Goal: Transaction & Acquisition: Purchase product/service

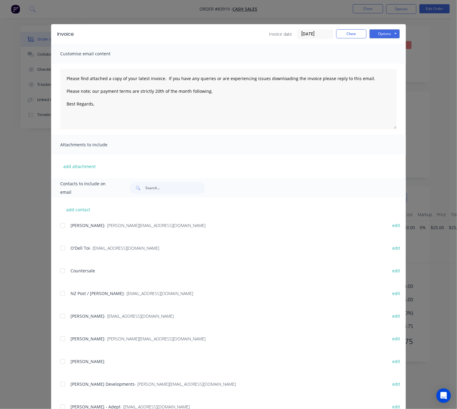
click at [351, 27] on div "Invoice Invoice date 14/08/25 Close Options Preview Print Email" at bounding box center [228, 34] width 355 height 20
click at [354, 34] on button "Close" at bounding box center [351, 33] width 30 height 9
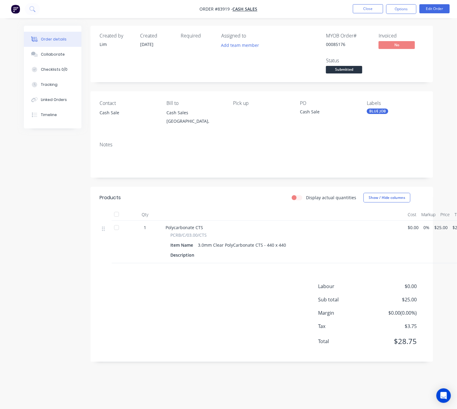
click at [333, 69] on span "Submitted" at bounding box center [344, 70] width 36 height 8
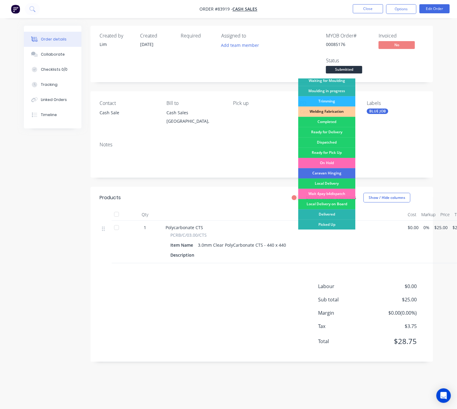
scroll to position [7, 0]
click at [331, 220] on div "Picked Up" at bounding box center [326, 225] width 57 height 10
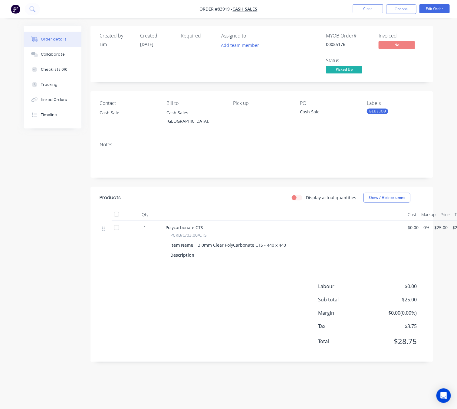
click at [57, 225] on div "Created by Lim Created 14/08/25 Required Assigned to Add team member MYOB Order…" at bounding box center [228, 199] width 409 height 346
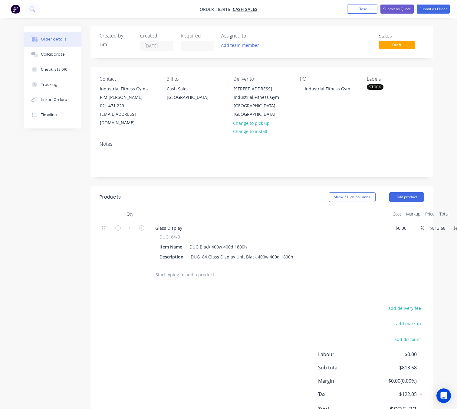
scroll to position [22, 6]
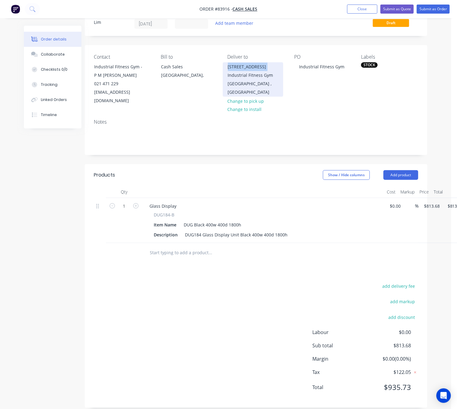
drag, startPoint x: 228, startPoint y: 66, endPoint x: 265, endPoint y: 67, distance: 36.9
click at [265, 67] on div "[STREET_ADDRESS] Industrial Fitness Gym" at bounding box center [253, 71] width 50 height 17
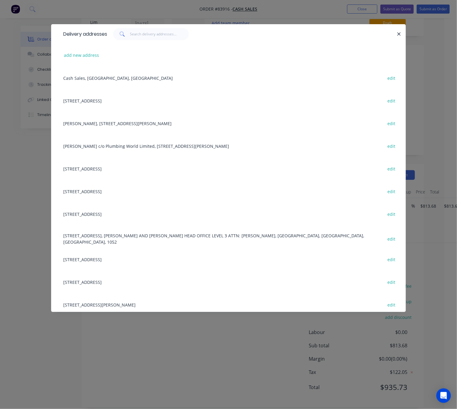
click at [402, 36] on div "Delivery addresses" at bounding box center [228, 34] width 355 height 20
click at [401, 35] on icon "button" at bounding box center [399, 33] width 4 height 5
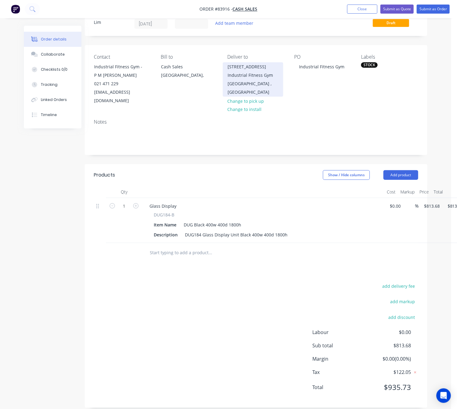
drag, startPoint x: 228, startPoint y: 66, endPoint x: 275, endPoint y: 76, distance: 48.5
click at [275, 76] on div "17 Repco Boulevard Industrial Fitness Gym" at bounding box center [253, 71] width 50 height 17
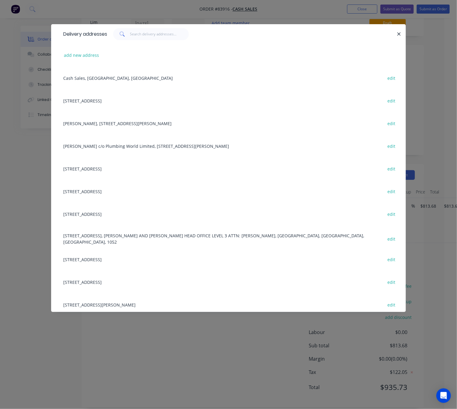
click at [399, 35] on icon "button" at bounding box center [399, 33] width 4 height 5
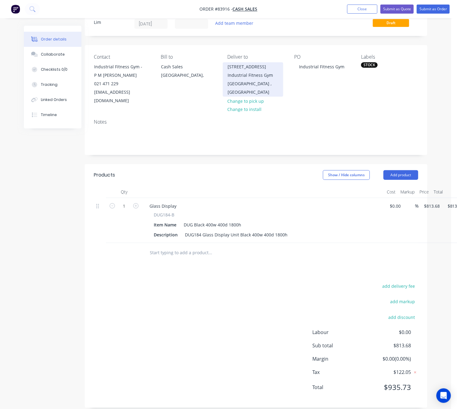
copy div "17 Repco Boulevard Industrial Fitness Gym"
click at [180, 322] on div "add delivery fee add markup add discount Labour $0.00 Sub total $813.68 Margin …" at bounding box center [256, 340] width 324 height 117
drag, startPoint x: 226, startPoint y: 64, endPoint x: 277, endPoint y: 75, distance: 52.1
click at [277, 75] on div "17 Repco Boulevard Industrial Fitness Gym Queenstown , South Island, 9300" at bounding box center [253, 79] width 61 height 34
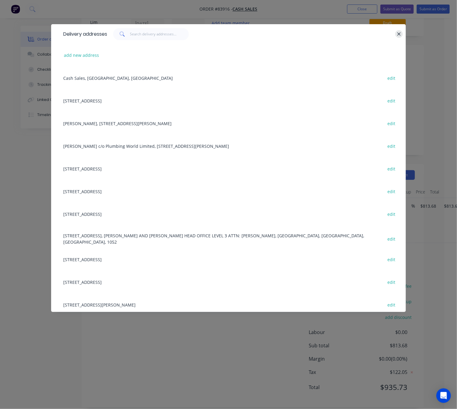
click at [402, 34] on button "button" at bounding box center [399, 34] width 8 height 8
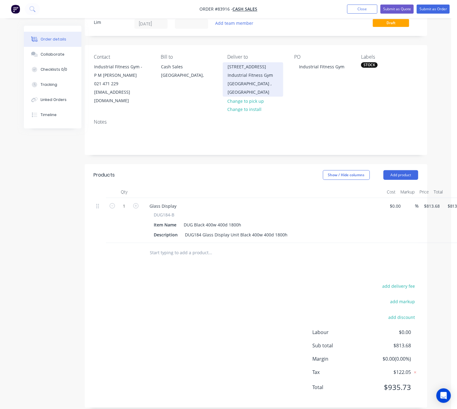
copy div "17 Repco Boulevard Industrial Fitness Gym"
click at [406, 282] on button "add delivery fee" at bounding box center [398, 286] width 39 height 8
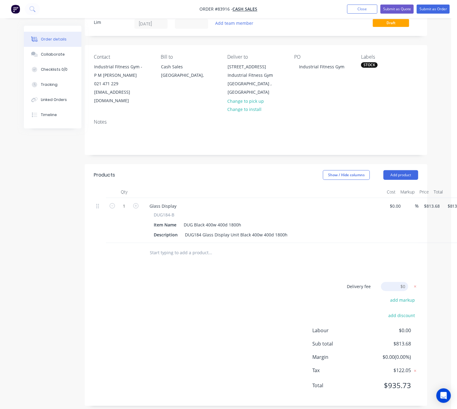
scroll to position [21, 6]
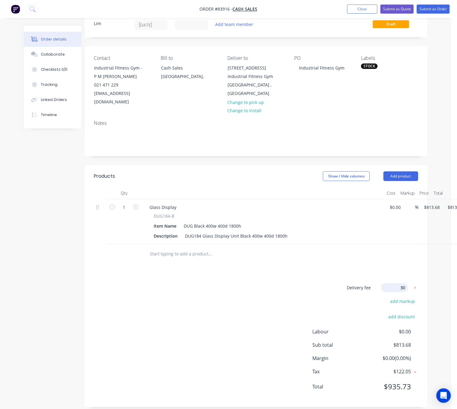
type input "300"
click at [242, 306] on div "Delivery fee Delivery fee Delivery fee name (Optional) 300 300 $0 add markup ad…" at bounding box center [256, 341] width 324 height 115
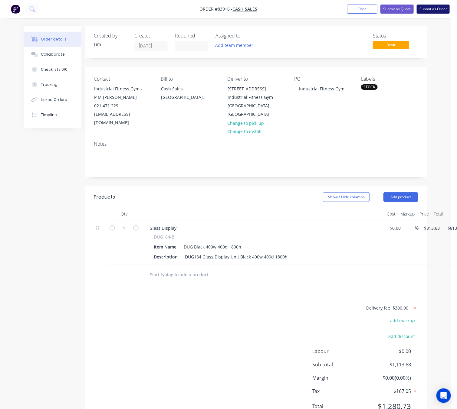
click at [432, 9] on button "Submit as Order" at bounding box center [433, 9] width 33 height 9
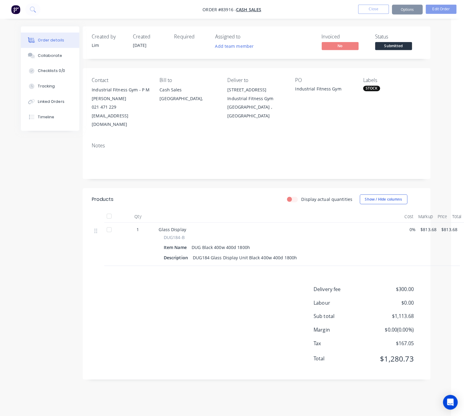
scroll to position [0, 0]
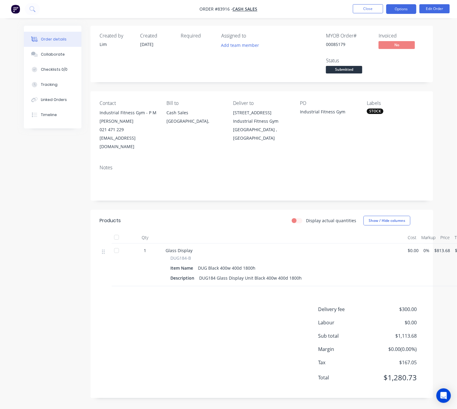
click at [406, 8] on button "Options" at bounding box center [401, 9] width 30 height 10
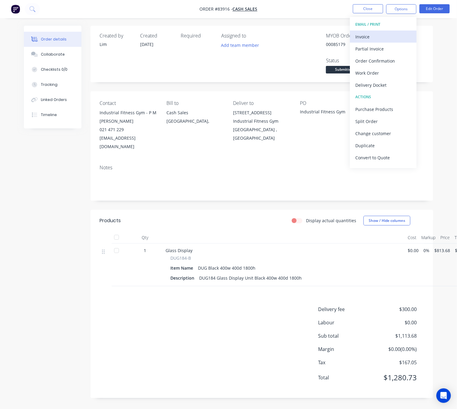
click at [386, 37] on div "Invoice" at bounding box center [383, 36] width 56 height 9
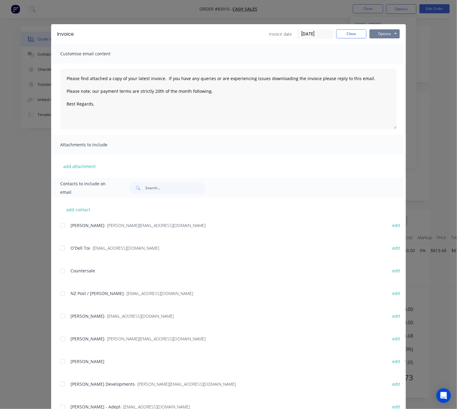
click at [393, 33] on button "Options" at bounding box center [384, 33] width 30 height 9
click at [393, 45] on button "Preview" at bounding box center [388, 45] width 39 height 10
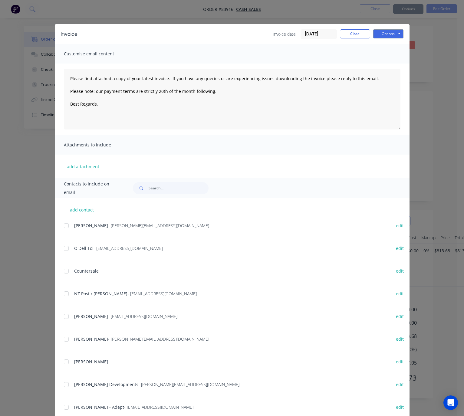
type textarea "Please find attached a copy of your latest invoice. If you have any queries or …"
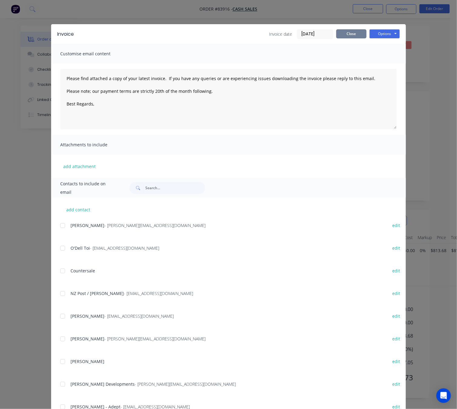
click at [343, 34] on button "Close" at bounding box center [351, 33] width 30 height 9
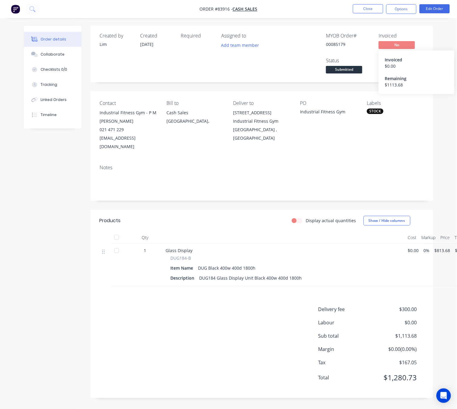
click at [394, 46] on span "No" at bounding box center [397, 45] width 36 height 8
click at [352, 75] on button "Submitted" at bounding box center [344, 70] width 36 height 9
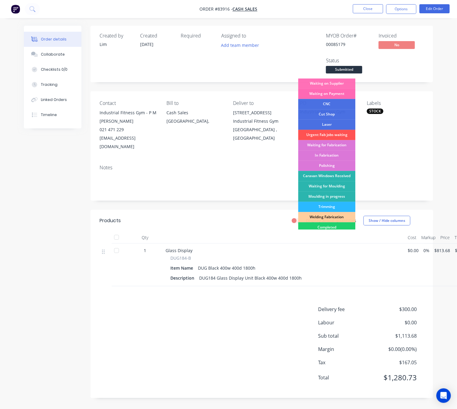
click at [345, 95] on div "Waiting on Payment" at bounding box center [326, 94] width 57 height 10
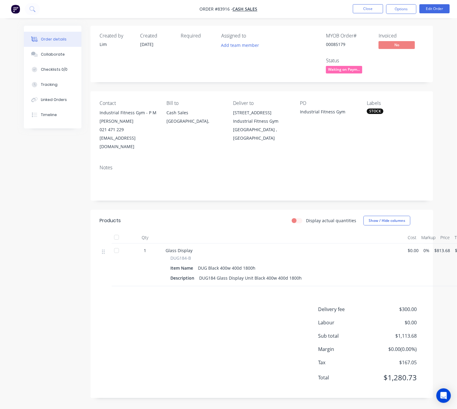
click at [61, 212] on div "Created by Lim Created 14/08/25 Required Assigned to Add team member MYOB Order…" at bounding box center [228, 217] width 409 height 382
click at [72, 313] on div "Created by Lim Created 14/08/25 Required Assigned to Add team member MYOB Order…" at bounding box center [228, 217] width 409 height 382
click at [367, 9] on button "Close" at bounding box center [368, 8] width 30 height 9
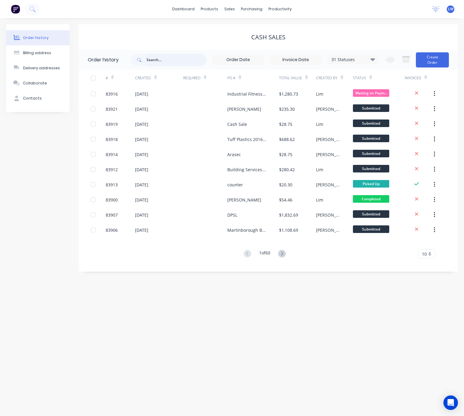
click at [165, 63] on input "text" at bounding box center [176, 60] width 60 height 12
type input "auck"
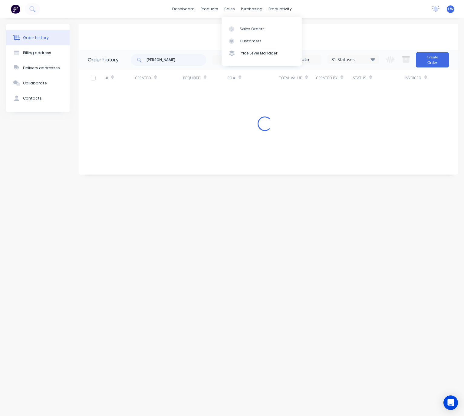
drag, startPoint x: 231, startPoint y: 7, endPoint x: 233, endPoint y: 16, distance: 9.4
click at [231, 7] on div "sales" at bounding box center [229, 9] width 17 height 9
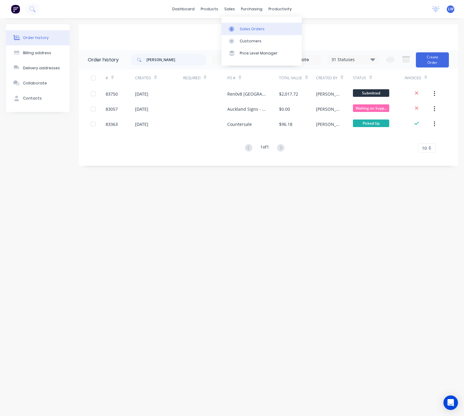
click at [237, 28] on div at bounding box center [233, 28] width 9 height 5
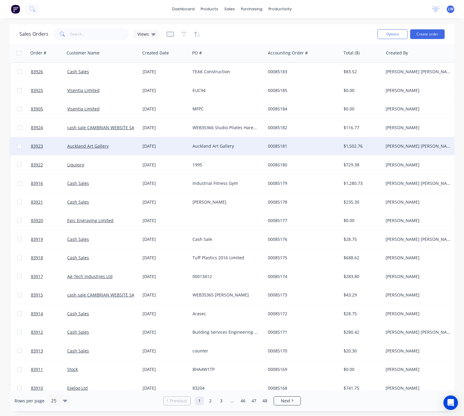
click at [234, 145] on div "Auckland Art Gallery" at bounding box center [225, 146] width 67 height 6
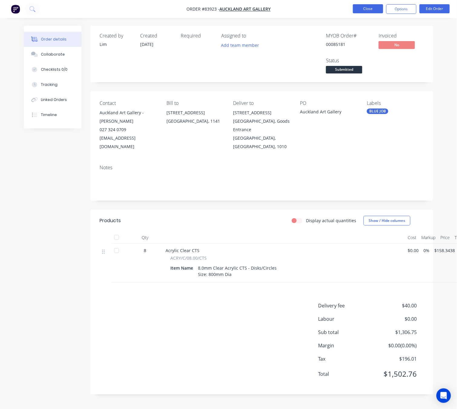
click at [370, 8] on button "Close" at bounding box center [368, 8] width 30 height 9
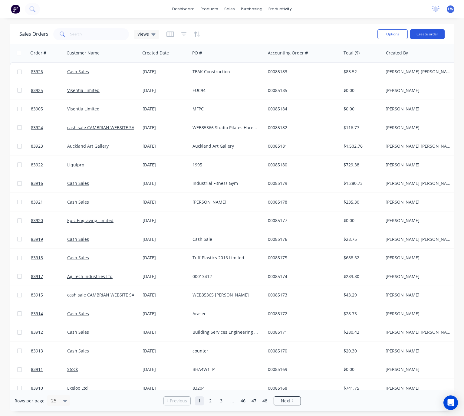
click at [433, 34] on button "Create order" at bounding box center [427, 34] width 34 height 10
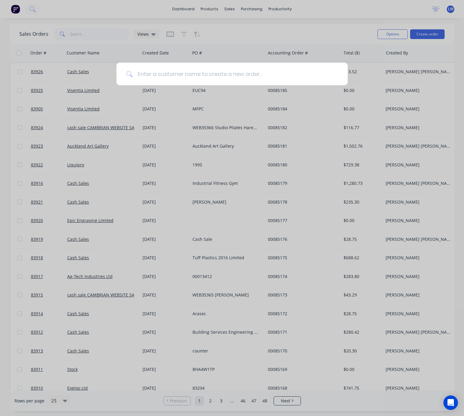
click at [221, 77] on input at bounding box center [235, 74] width 205 height 23
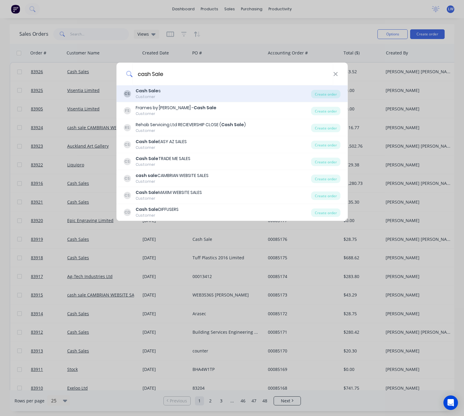
type input "cash Sale"
click at [225, 94] on div "CS Cash Sale s Customer" at bounding box center [217, 94] width 188 height 12
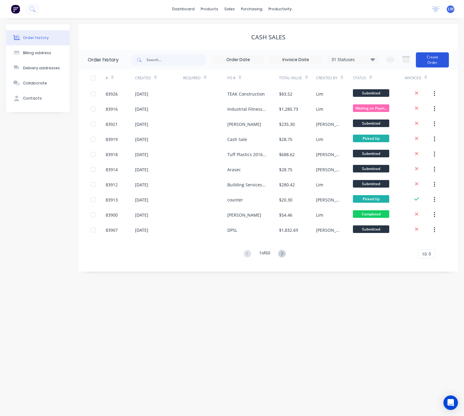
click at [430, 58] on button "Create Order" at bounding box center [432, 59] width 33 height 15
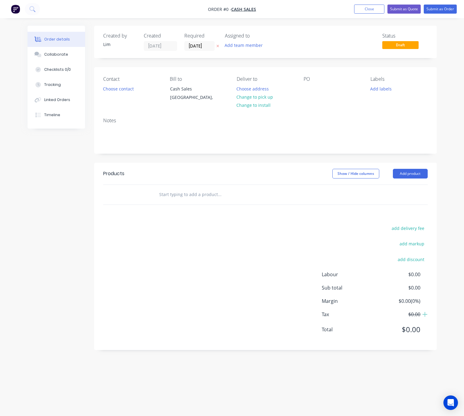
click at [216, 46] on icon at bounding box center [217, 46] width 3 height 4
click at [121, 90] on button "Choose contact" at bounding box center [118, 88] width 37 height 8
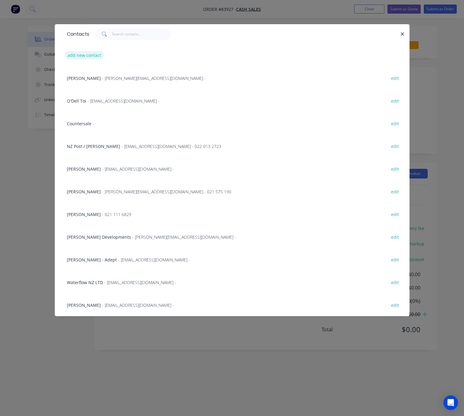
click at [76, 55] on button "add new contact" at bounding box center [84, 55] width 40 height 8
select select "NZ"
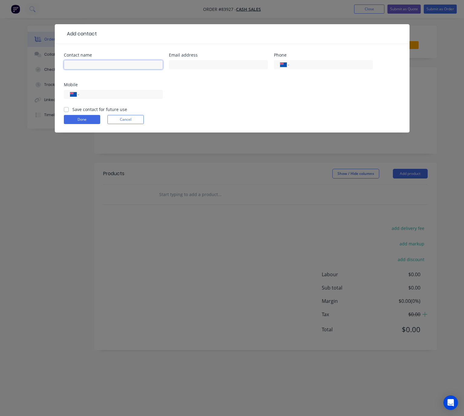
click at [85, 62] on input "text" at bounding box center [113, 64] width 99 height 9
type input "Carbon Commercial Projects Ltd"
click at [196, 67] on input "text" at bounding box center [218, 64] width 99 height 9
type input "jack@carbonprojects.co.nz"
click at [144, 91] on input "tel" at bounding box center [120, 94] width 73 height 7
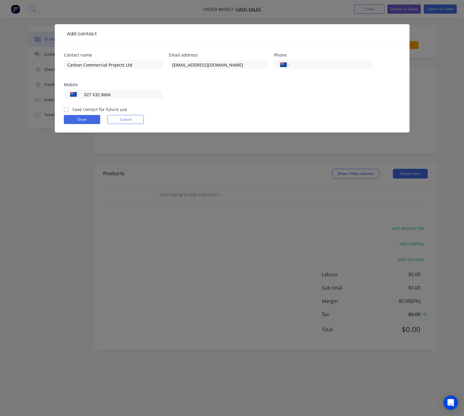
type input "027 632 8666"
click at [72, 110] on label "Save contact for future use" at bounding box center [99, 109] width 55 height 6
click at [66, 110] on input "Save contact for future use" at bounding box center [66, 109] width 5 height 6
checkbox input "true"
click at [84, 121] on button "Done" at bounding box center [82, 119] width 36 height 9
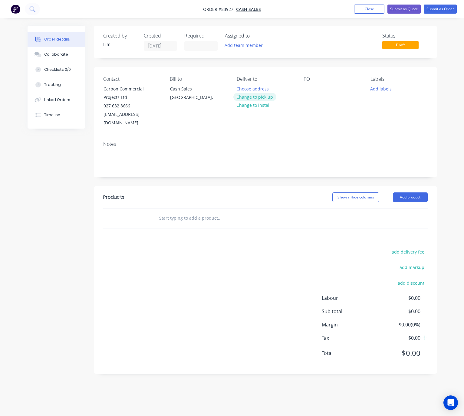
click at [267, 97] on button "Change to pick up" at bounding box center [254, 97] width 43 height 8
click at [309, 90] on div at bounding box center [309, 88] width 10 height 9
click at [378, 88] on button "Add labels" at bounding box center [381, 88] width 28 height 8
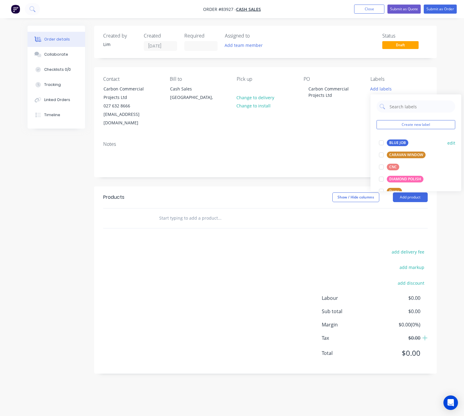
click at [391, 145] on div "BLUE JOB" at bounding box center [397, 142] width 21 height 7
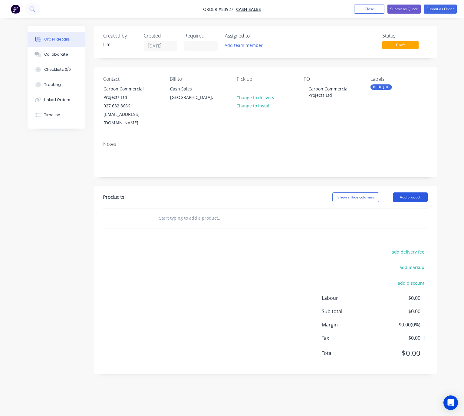
drag, startPoint x: 275, startPoint y: 185, endPoint x: 408, endPoint y: 192, distance: 132.7
click at [276, 192] on div "Show / Hide columns Add product" at bounding box center [299, 197] width 255 height 10
click at [420, 192] on button "Add product" at bounding box center [410, 197] width 35 height 10
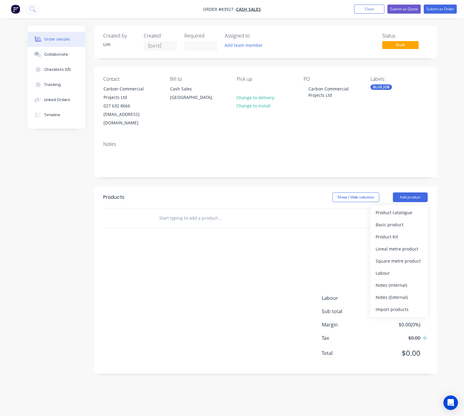
click at [212, 192] on div "Show / Hide columns Add product Product catalogue Basic product Product Kit Lin…" at bounding box center [299, 197] width 255 height 10
click at [205, 212] on input "text" at bounding box center [219, 218] width 121 height 12
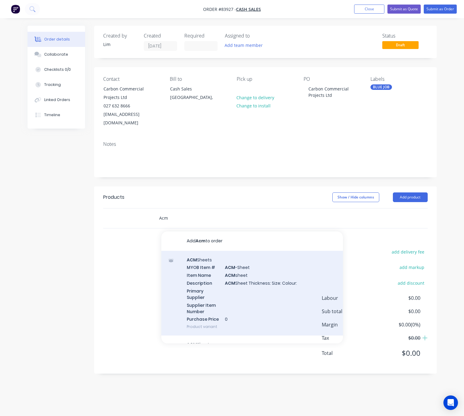
type input "Acm"
click at [271, 274] on div "ACM Sheets MYOB Item # ACM -Sheet Item Name ACM sheet Description ACM Sheet Thi…" at bounding box center [252, 293] width 182 height 85
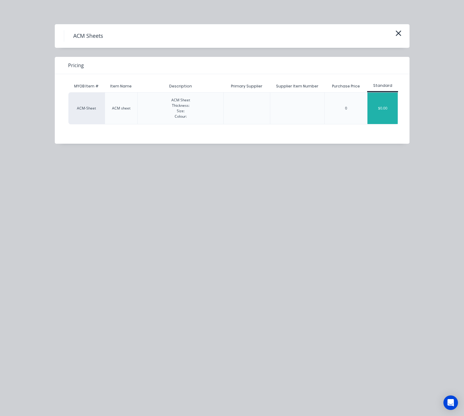
click at [386, 110] on div "$0.00" at bounding box center [382, 108] width 30 height 31
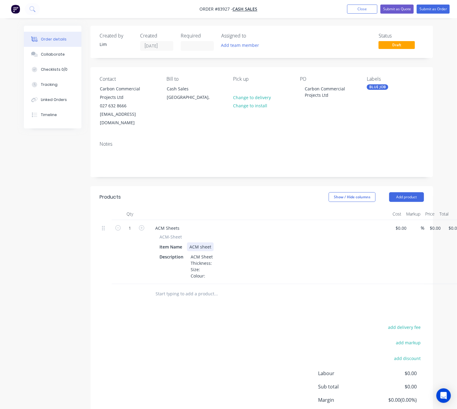
click at [211, 243] on div "ACM sheet" at bounding box center [200, 247] width 27 height 9
click at [211, 254] on div "ACM Sheet Thickness: Size: Colour:" at bounding box center [201, 267] width 27 height 28
click at [207, 262] on div "ACM Sheet Thickness: 4mm Size: Colour:" at bounding box center [207, 267] width 39 height 28
click at [215, 269] on div "ACM Sheet Thickness: 4mm Size: 1220 x 2440 Colour:" at bounding box center [207, 267] width 39 height 28
click at [433, 224] on input "0" at bounding box center [432, 228] width 7 height 9
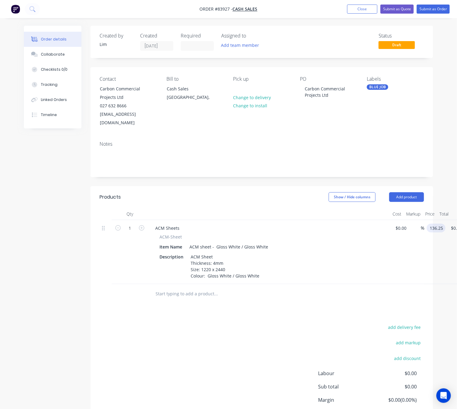
type input "$136.25"
click at [255, 323] on div "add delivery fee add markup add discount Labour $0.00 Sub total $136.25 Margin …" at bounding box center [262, 381] width 324 height 117
click at [140, 225] on icon "button" at bounding box center [141, 227] width 5 height 5
type input "2"
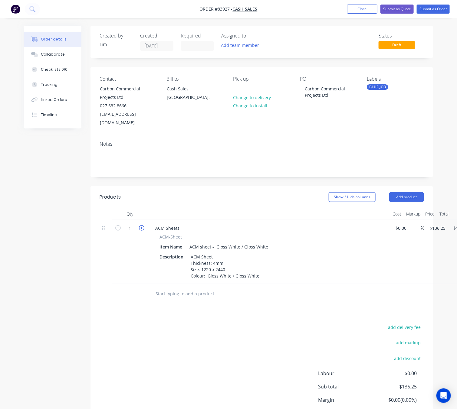
type input "$272.50"
click at [189, 330] on div "add delivery fee add markup add discount Labour $0.00 Sub total $272.50 Margin …" at bounding box center [262, 381] width 324 height 117
click at [439, 7] on button "Submit as Order" at bounding box center [433, 9] width 33 height 9
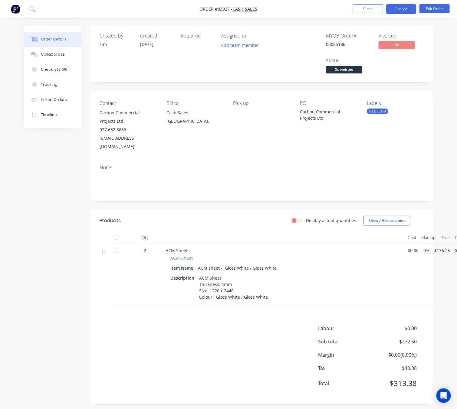
click at [404, 10] on button "Options" at bounding box center [401, 9] width 30 height 10
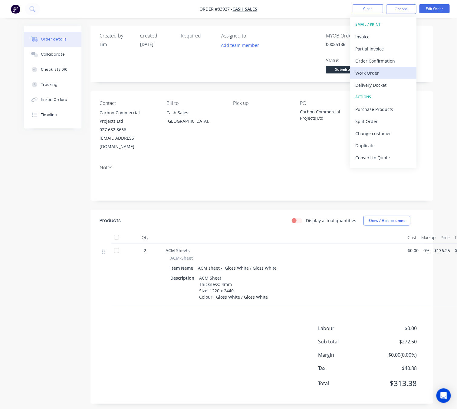
click at [384, 72] on div "Work Order" at bounding box center [383, 73] width 56 height 9
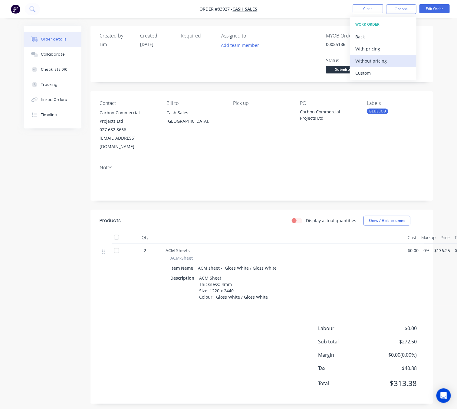
click at [387, 63] on div "Without pricing" at bounding box center [383, 61] width 56 height 9
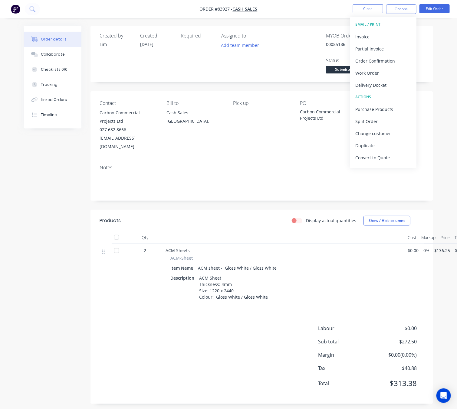
click at [84, 227] on div "Created by Lim Created 14/08/25 Required Assigned to Add team member MYOB Order…" at bounding box center [228, 220] width 409 height 388
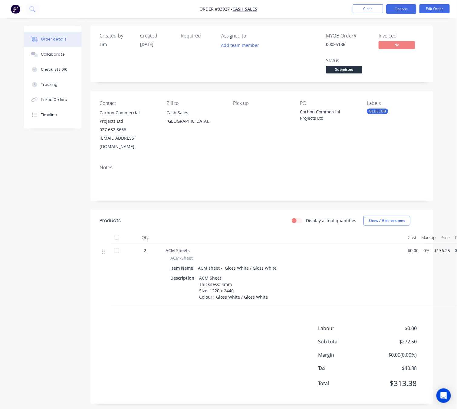
click at [408, 7] on button "Options" at bounding box center [401, 9] width 30 height 10
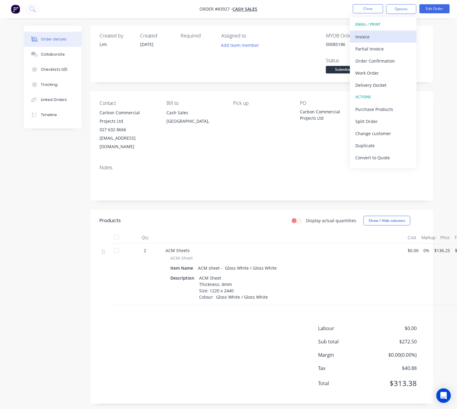
click at [385, 36] on div "Invoice" at bounding box center [383, 36] width 56 height 9
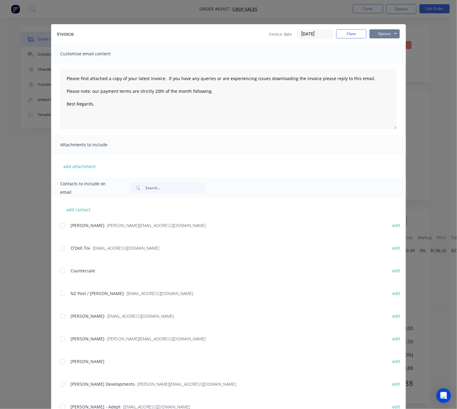
click at [388, 31] on button "Options" at bounding box center [384, 33] width 30 height 9
click at [389, 44] on button "Preview" at bounding box center [388, 45] width 39 height 10
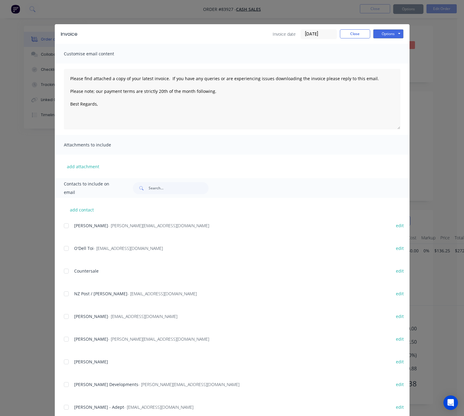
type textarea "Please find attached a copy of your latest invoice. If you have any queries or …"
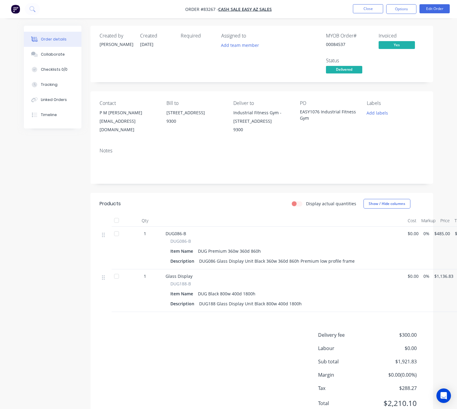
scroll to position [33, 0]
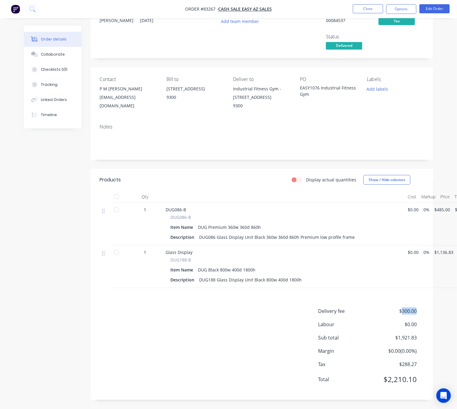
drag, startPoint x: 417, startPoint y: 311, endPoint x: 409, endPoint y: 315, distance: 8.1
click at [400, 310] on span "$300.00" at bounding box center [394, 311] width 45 height 7
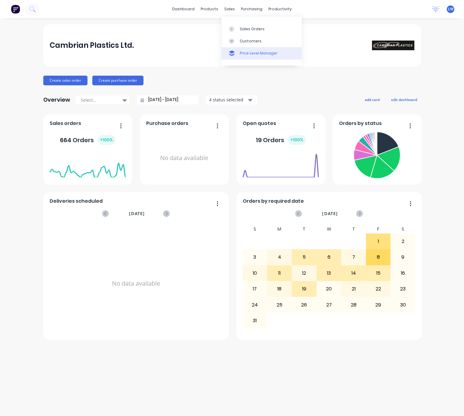
click at [233, 26] on icon at bounding box center [231, 28] width 5 height 5
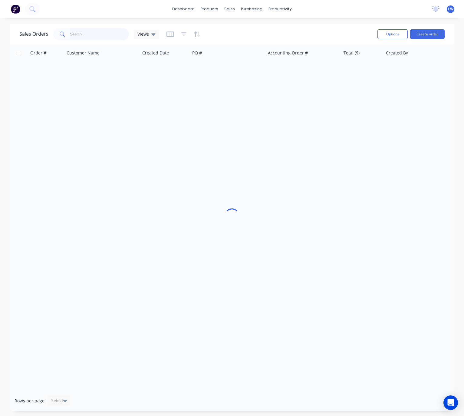
click at [95, 34] on input "text" at bounding box center [99, 34] width 59 height 12
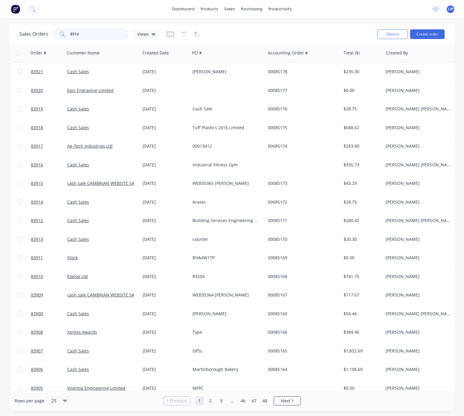
type input "85147"
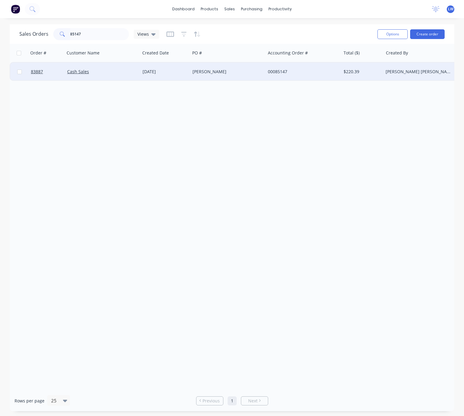
click at [212, 73] on div "[PERSON_NAME]" at bounding box center [225, 72] width 67 height 6
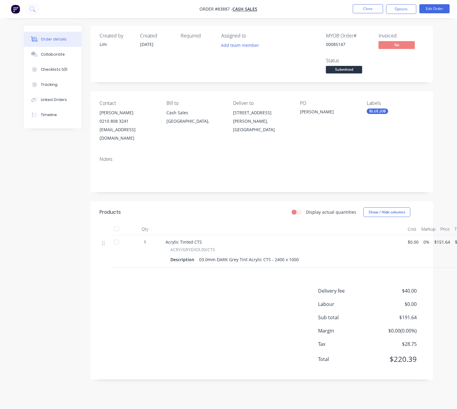
scroll to position [7, 0]
drag, startPoint x: 323, startPoint y: 409, endPoint x: 339, endPoint y: 409, distance: 15.1
click at [339, 409] on div "Order details Collaborate Checklists 0/0 Tracking Linked Orders Timeline Order …" at bounding box center [228, 204] width 457 height 409
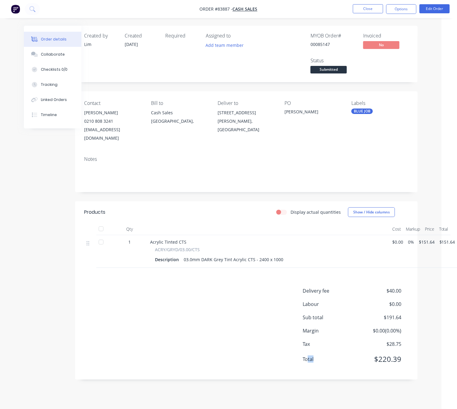
scroll to position [0, 15]
click at [250, 320] on div "Delivery fee $40.00 Labour $0.00 Sub total $191.64 Margin $0.00 ( 0.00 %) Tax $…" at bounding box center [246, 329] width 324 height 84
click at [57, 239] on div "Created by Lim Created 13/08/25 Required Assigned to Add team member MYOB Order…" at bounding box center [212, 207] width 409 height 363
click at [372, 6] on button "Close" at bounding box center [368, 8] width 30 height 9
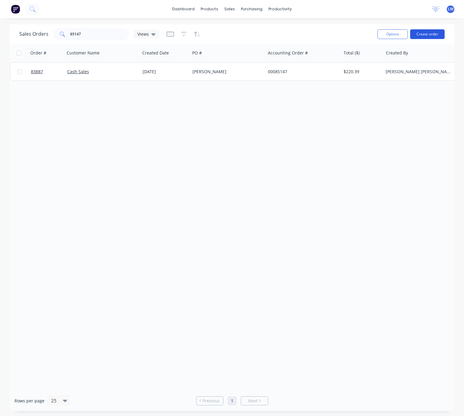
click at [437, 34] on button "Create order" at bounding box center [427, 34] width 34 height 10
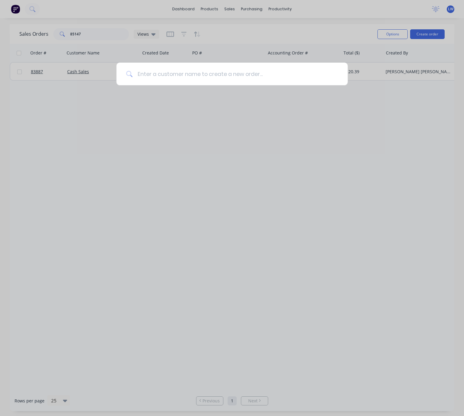
click at [246, 74] on input at bounding box center [235, 74] width 205 height 23
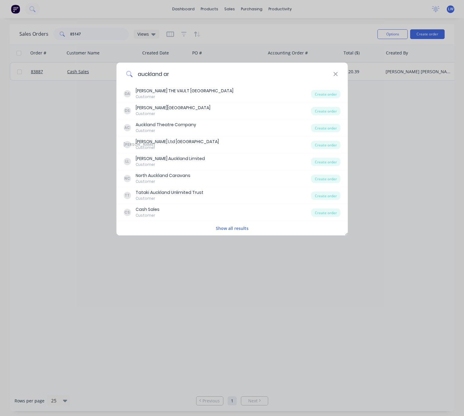
type input "auckland art"
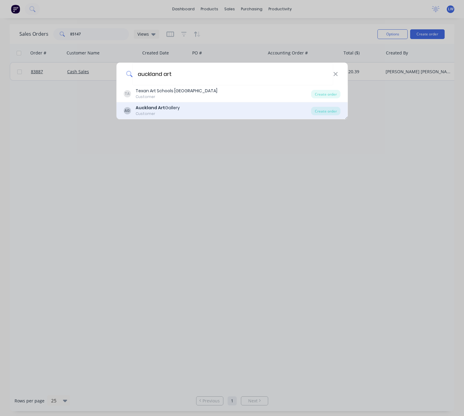
click at [221, 109] on div "AG Auckland Art Gallery Customer" at bounding box center [217, 111] width 188 height 12
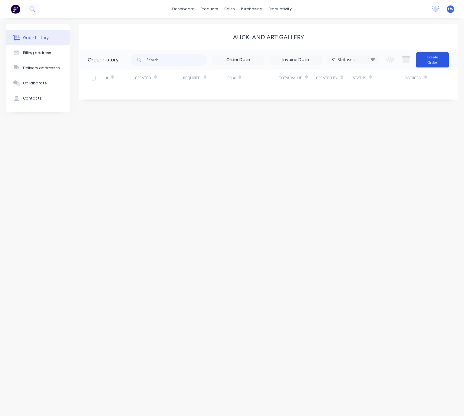
click at [430, 62] on button "Create Order" at bounding box center [432, 59] width 33 height 15
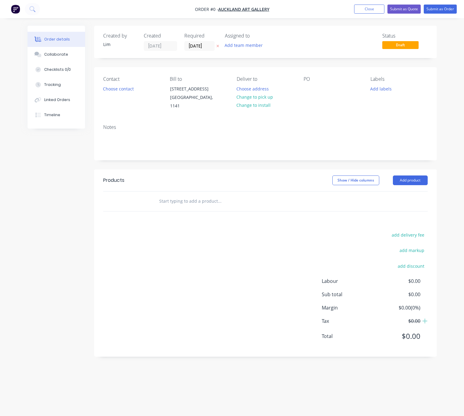
click at [215, 46] on button at bounding box center [218, 46] width 6 height 7
click at [118, 88] on button "Choose contact" at bounding box center [118, 88] width 37 height 8
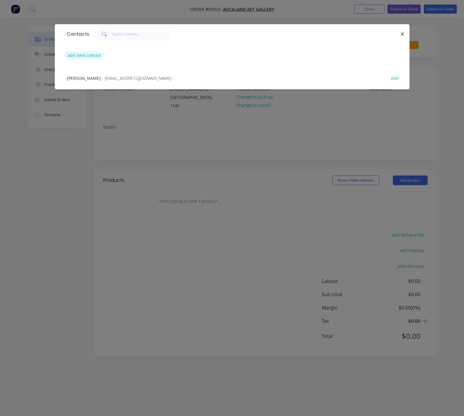
click at [87, 54] on button "add new contact" at bounding box center [84, 55] width 40 height 8
select select "NZ"
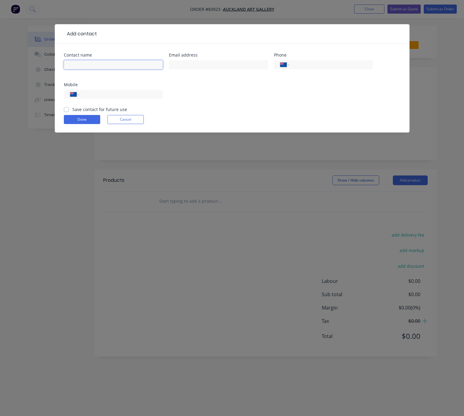
click at [87, 64] on input "text" at bounding box center [113, 64] width 99 height 9
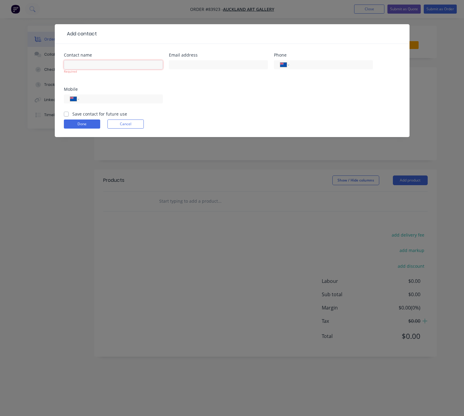
click at [123, 62] on input "text" at bounding box center [113, 64] width 99 height 9
paste input ""Charlotte Stace" <charlotte.stace@aucklandartgallery.com>"
drag, startPoint x: 77, startPoint y: 65, endPoint x: 44, endPoint y: 67, distance: 33.3
click at [44, 67] on div "Add contact Contact name "Charlotte Stace" <charlotte.stace@aucklandartgallery.…" at bounding box center [232, 208] width 464 height 416
click at [100, 62] on input ""Charlotte Stace" <charlotte.stace@aucklandartgallery.com>" at bounding box center [113, 64] width 99 height 9
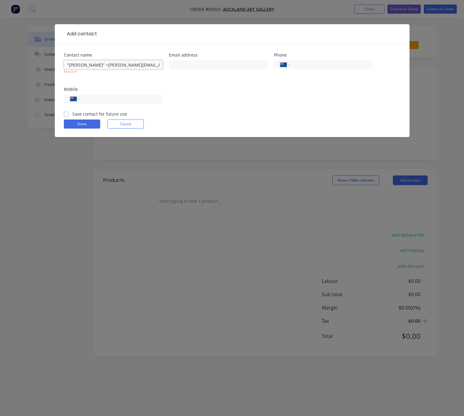
click at [104, 66] on input ""Charlotte Stace" <charlotte.stace@aucklandartgallery.com>" at bounding box center [113, 64] width 99 height 9
drag, startPoint x: 68, startPoint y: 63, endPoint x: 56, endPoint y: 64, distance: 12.7
click at [57, 64] on div "Contact name "Charlotte Stace charlotte.stace@aucklandartgallery.com> Required …" at bounding box center [232, 90] width 355 height 93
drag, startPoint x: 97, startPoint y: 64, endPoint x: 185, endPoint y: 70, distance: 88.0
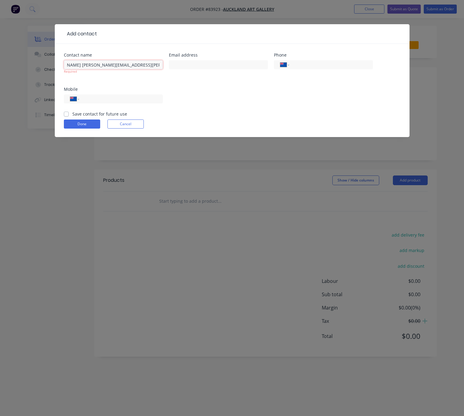
click at [197, 70] on div "Contact name Charlotte Stace charlotte.stace@aucklandartgallery.com> Required E…" at bounding box center [232, 82] width 336 height 58
type input "Charlotte Stace"
click at [191, 66] on input "text" at bounding box center [218, 64] width 99 height 9
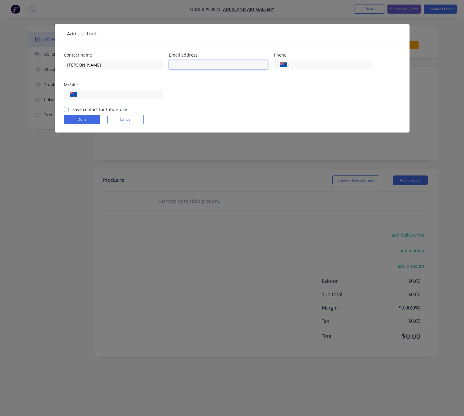
paste input "charlotte.stace@aucklandartgallery.com>"
drag, startPoint x: 242, startPoint y: 66, endPoint x: 205, endPoint y: 65, distance: 37.8
click at [205, 65] on input "charlotte.stace@aucklandartgallery.com>" at bounding box center [218, 64] width 99 height 9
type input "charlotte.stace@.com>"
click at [68, 66] on input "Charlotte Stace" at bounding box center [113, 64] width 99 height 9
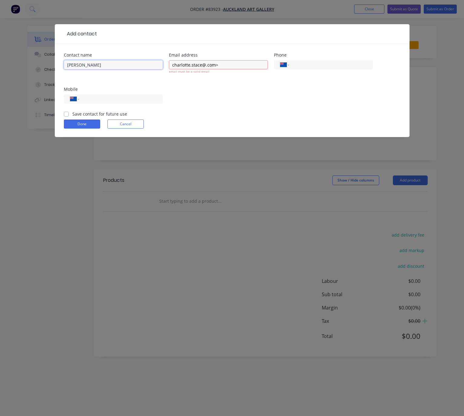
paste input "aucklandartgallery"
click at [91, 64] on input "aucklandartgallery Charlotte Stace" at bounding box center [113, 64] width 99 height 9
click at [84, 64] on input "aucklandart gallery Charlotte Stace" at bounding box center [113, 64] width 99 height 9
drag, startPoint x: 70, startPoint y: 64, endPoint x: 73, endPoint y: 64, distance: 3.1
click at [70, 64] on input "auckland art gallery Charlotte Stace" at bounding box center [113, 64] width 99 height 9
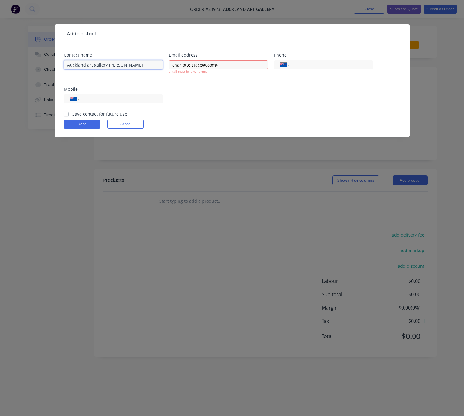
click at [88, 64] on input "Auckland art gallery Charlotte Stace" at bounding box center [113, 64] width 99 height 9
click at [95, 66] on input "Auckland Art gallery Charlotte Stace" at bounding box center [113, 64] width 99 height 9
click at [109, 64] on input "Auckland Art Gallery Charlotte Stace" at bounding box center [113, 64] width 99 height 9
type input "Auckland Art Gallery - Charlotte Stace"
click at [233, 59] on div "charlotte.stace@.com> email must be a valid email" at bounding box center [218, 70] width 99 height 22
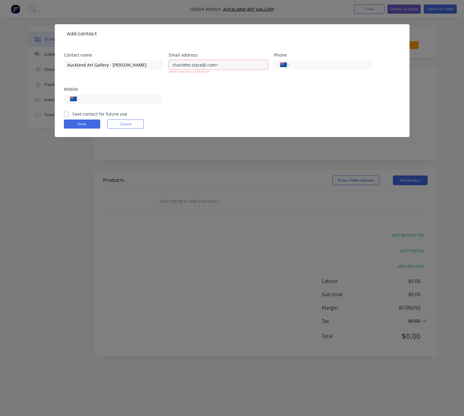
click at [235, 65] on input "charlotte.stace@.com>" at bounding box center [218, 64] width 99 height 9
drag, startPoint x: 215, startPoint y: 65, endPoint x: 146, endPoint y: 67, distance: 69.0
click at [146, 67] on div "Contact name Auckland Art Gallery - Charlotte Stace Email address charlotte.sta…" at bounding box center [232, 82] width 336 height 58
paste input ""Charlotte Stace" <charlotte.stace@aucklandartgallery.com>"
drag, startPoint x: 182, startPoint y: 65, endPoint x: 149, endPoint y: 66, distance: 33.0
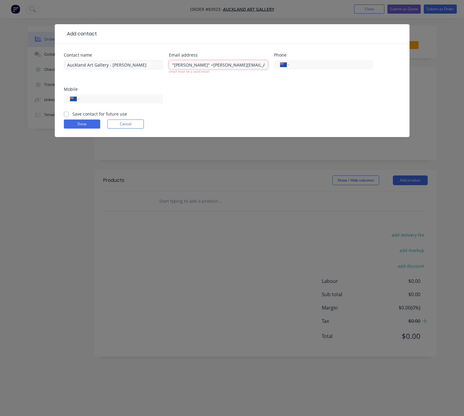
click at [149, 65] on div "Contact name Auckland Art Gallery - Charlotte Stace Email address "Charlotte St…" at bounding box center [232, 82] width 336 height 58
click at [256, 64] on input "charlotte.stace@aucklandartgallery.com>" at bounding box center [218, 64] width 99 height 9
type input "charlotte.stace@aucklandartgallery.com"
click at [132, 96] on input "tel" at bounding box center [120, 99] width 73 height 7
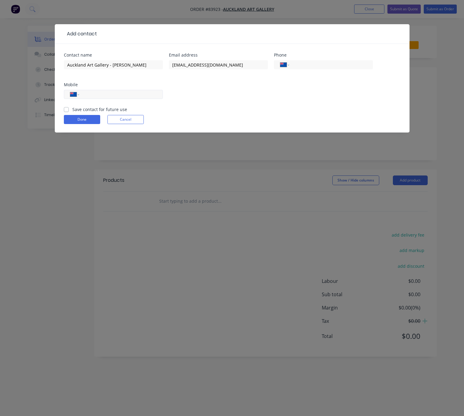
click at [99, 92] on input "tel" at bounding box center [120, 94] width 73 height 7
paste input "64 27 324 0709"
type input "64 27 324 0709"
click at [72, 108] on label "Save contact for future use" at bounding box center [99, 109] width 55 height 6
click at [67, 108] on input "Save contact for future use" at bounding box center [66, 109] width 5 height 6
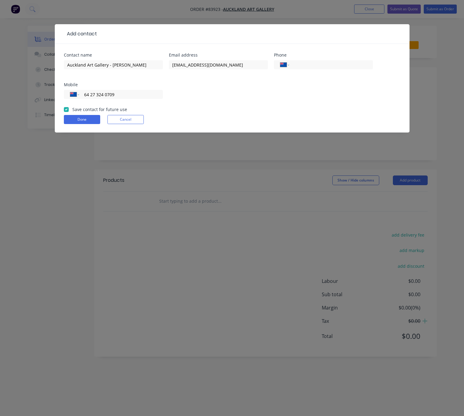
checkbox input "true"
click at [85, 122] on button "Done" at bounding box center [82, 119] width 36 height 9
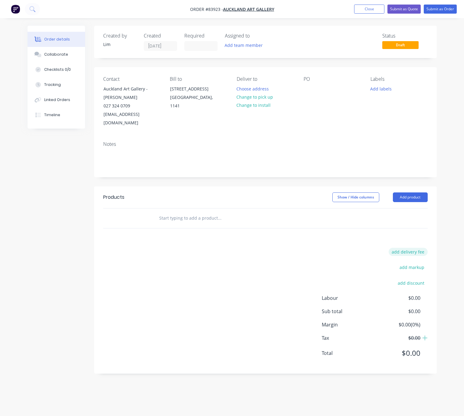
click at [414, 248] on button "add delivery fee" at bounding box center [408, 252] width 39 height 8
type input "40"
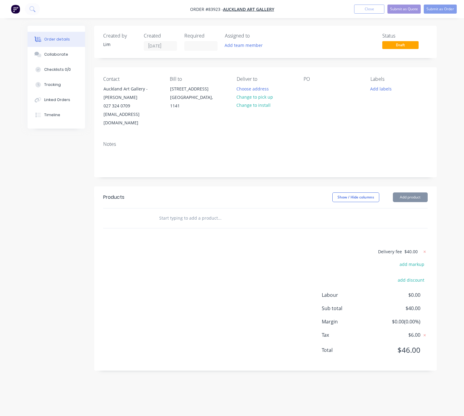
click at [273, 271] on div "Delivery fee $40.00 add markup add discount Labour $0.00 Sub total $40.00 Margi…" at bounding box center [265, 305] width 324 height 114
click at [259, 97] on button "Change to pick up" at bounding box center [254, 97] width 43 height 8
click at [259, 97] on button "Change to delivery" at bounding box center [255, 97] width 44 height 8
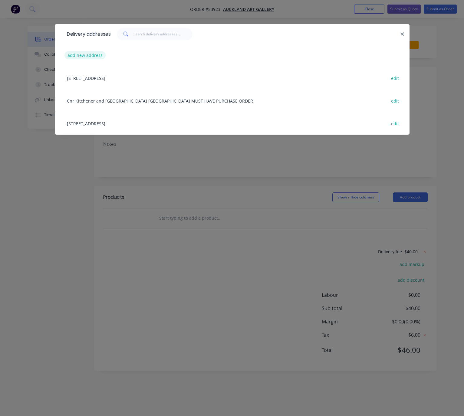
click at [77, 58] on button "add new address" at bounding box center [84, 55] width 41 height 8
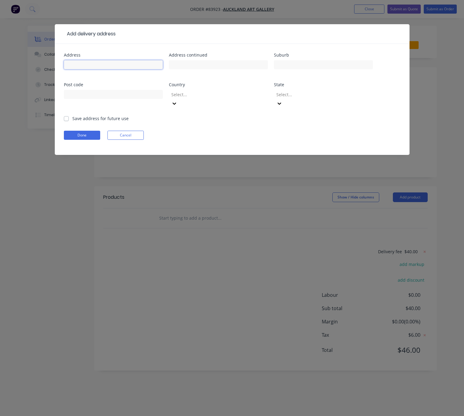
drag, startPoint x: 72, startPoint y: 63, endPoint x: 77, endPoint y: 65, distance: 6.0
click at [72, 64] on input "text" at bounding box center [113, 64] width 99 height 9
click at [126, 68] on input "text" at bounding box center [113, 64] width 99 height 9
paste input "38 Wellesley Street"
type input "38 Wellesley Street"
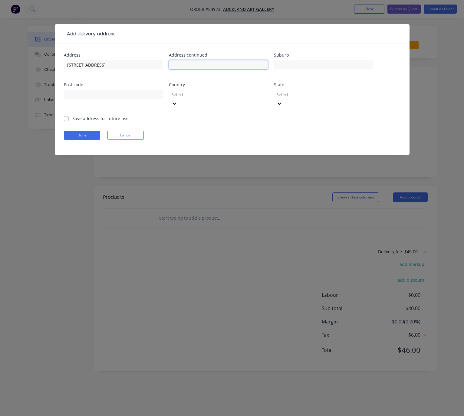
click at [176, 66] on input "text" at bounding box center [218, 64] width 99 height 9
paste input "Auckland Art Gallery, Goods Entrance"
type input "Auckland Art Gallery, Goods Entrance"
click at [300, 64] on input "text" at bounding box center [323, 64] width 99 height 9
type input "Auckland"
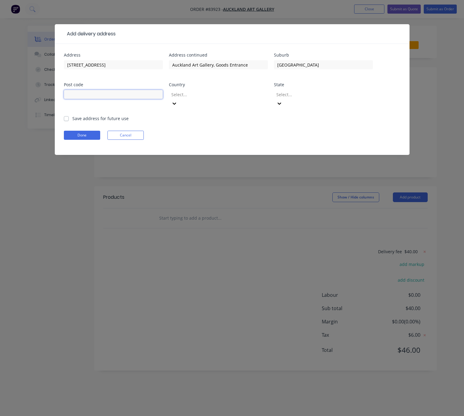
click at [67, 92] on input "text" at bounding box center [113, 94] width 99 height 9
type input "1010"
click at [244, 93] on div at bounding box center [214, 95] width 87 height 8
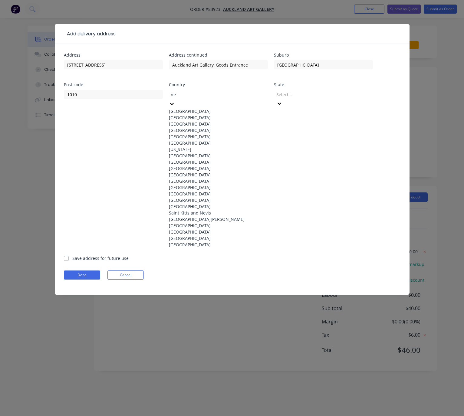
type input "new"
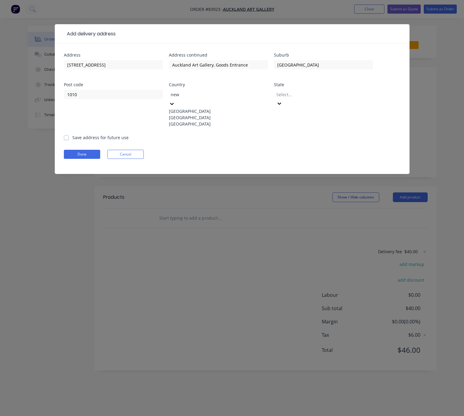
click at [227, 119] on div "[GEOGRAPHIC_DATA]" at bounding box center [218, 117] width 99 height 6
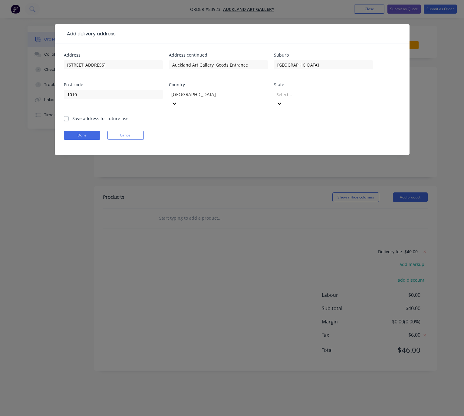
click at [320, 96] on div at bounding box center [319, 95] width 87 height 8
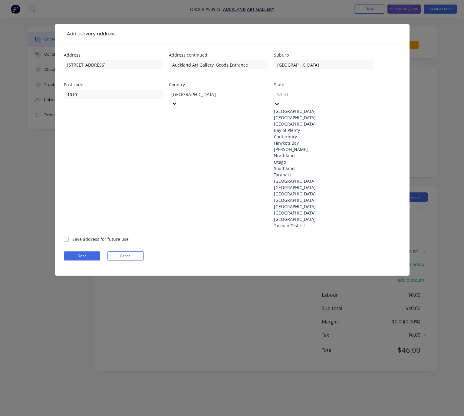
click at [315, 111] on div "North Island" at bounding box center [323, 111] width 99 height 6
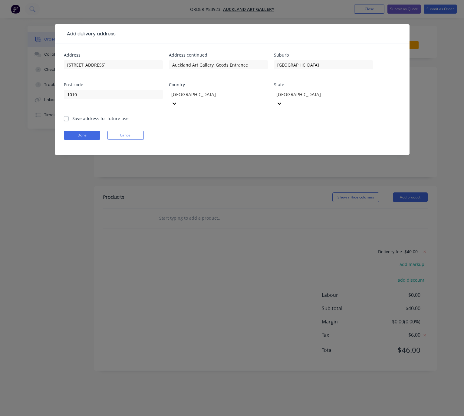
click at [72, 115] on label "Save address for future use" at bounding box center [100, 118] width 56 height 6
click at [64, 115] on input "Save address for future use" at bounding box center [66, 118] width 5 height 6
checkbox input "true"
click at [77, 131] on button "Done" at bounding box center [82, 135] width 36 height 9
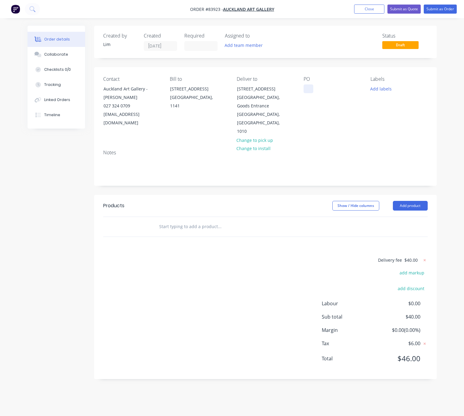
click at [310, 91] on div at bounding box center [309, 88] width 10 height 9
click at [380, 90] on button "Add labels" at bounding box center [381, 88] width 28 height 8
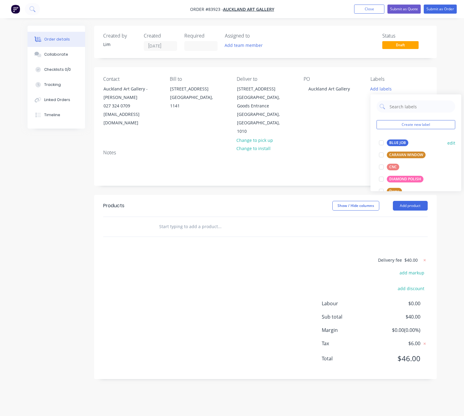
click at [393, 142] on div "BLUE JOB" at bounding box center [397, 142] width 21 height 7
click at [48, 207] on div "Created by Lim Created 14/08/25 Required Assigned to Add team member Status Dra…" at bounding box center [232, 207] width 409 height 363
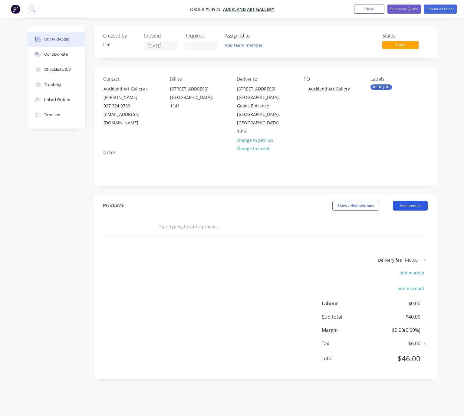
click at [410, 201] on button "Add product" at bounding box center [410, 206] width 35 height 10
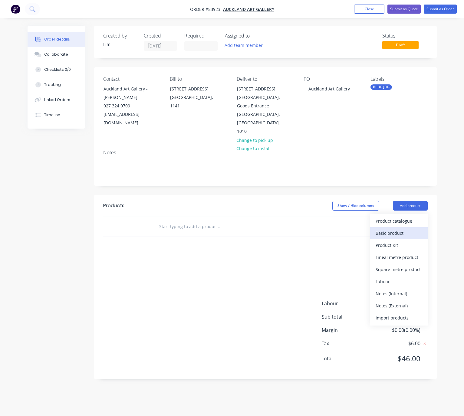
click at [401, 229] on div "Basic product" at bounding box center [399, 233] width 47 height 9
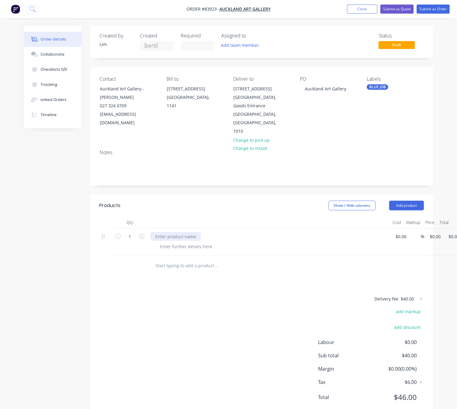
click at [168, 232] on div at bounding box center [175, 236] width 51 height 9
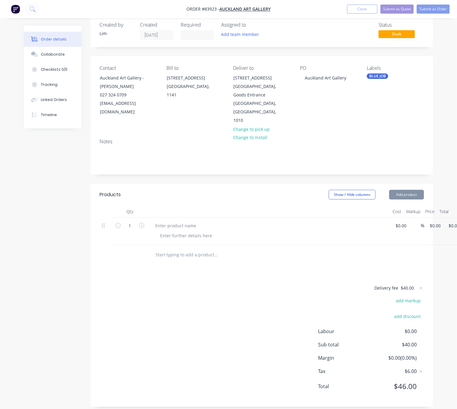
drag, startPoint x: 354, startPoint y: 409, endPoint x: 393, endPoint y: 413, distance: 39.0
click at [393, 413] on html "Order #83923 - Auckland Art Gallery Add product Close Submit as Quote Submit as…" at bounding box center [228, 202] width 457 height 427
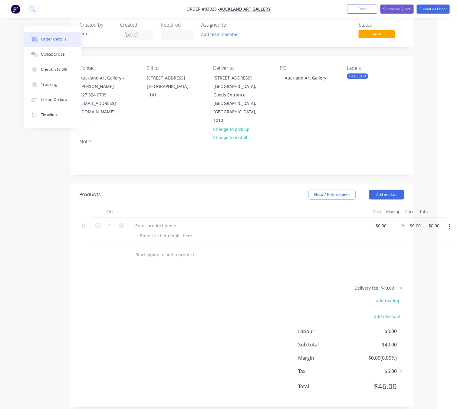
click at [448, 222] on button "button" at bounding box center [450, 227] width 14 height 11
click at [420, 263] on div "Delete" at bounding box center [428, 267] width 47 height 9
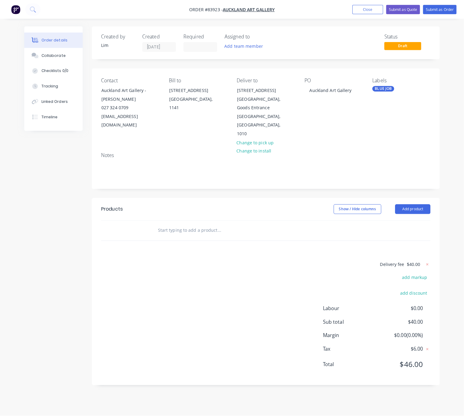
scroll to position [0, 0]
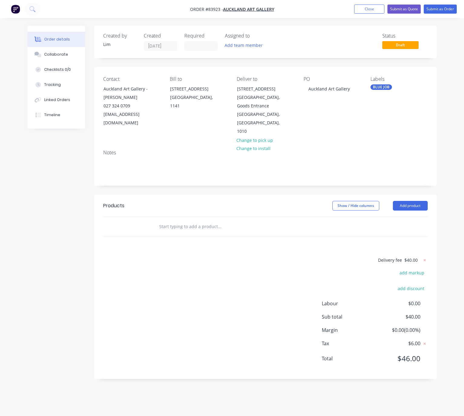
click at [181, 221] on input "text" at bounding box center [219, 227] width 121 height 12
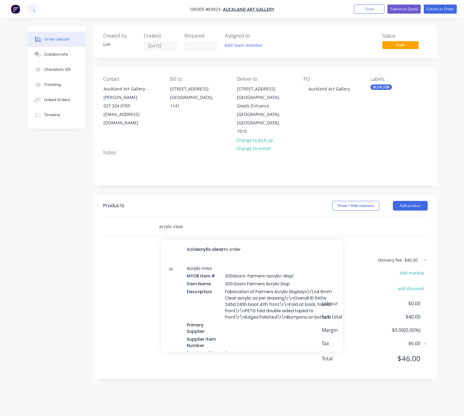
type input "acrylic clear"
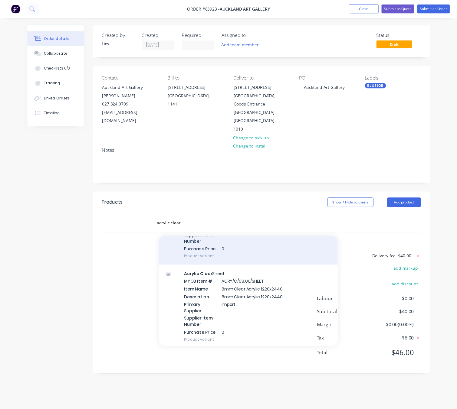
scroll to position [1226, 0]
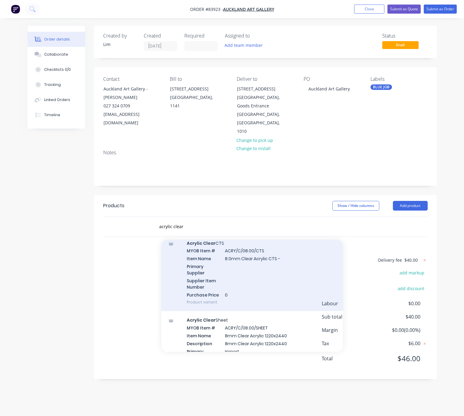
click at [285, 270] on div "Acrylic Clear CTS MYOB Item # ACRY/C/08.00/CTS Item Name 8.0mm Clear Acrylic CT…" at bounding box center [252, 272] width 182 height 77
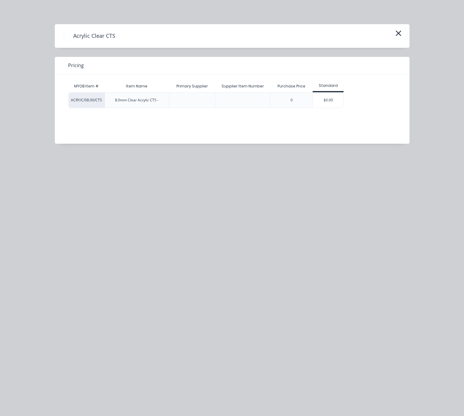
click at [330, 100] on div "$0.00" at bounding box center [328, 100] width 30 height 15
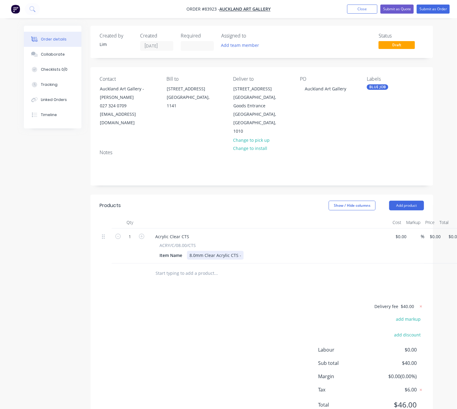
click at [241, 251] on div "8.0mm Clear Acrylic CTS -" at bounding box center [215, 255] width 57 height 9
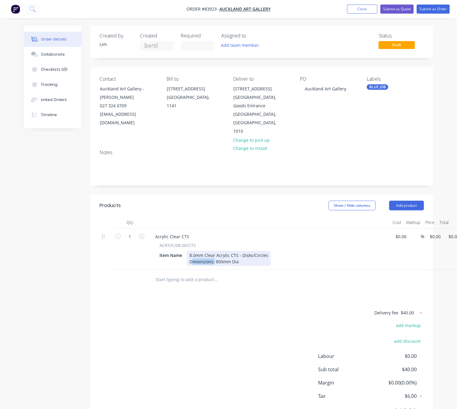
drag, startPoint x: 214, startPoint y: 254, endPoint x: 199, endPoint y: 256, distance: 15.2
click at [192, 255] on div "8.0mm Clear Acrylic CTS - Disks/Circles Dimensions: 800mm Dia" at bounding box center [229, 258] width 84 height 15
click at [233, 256] on div "8.0mm Clear Acrylic CTS - Disks/Circles Size: 800mm Dia" at bounding box center [229, 258] width 84 height 15
click at [143, 234] on icon "button" at bounding box center [141, 236] width 5 height 5
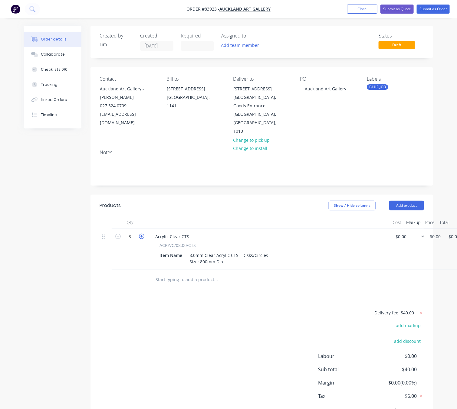
click at [143, 234] on icon "button" at bounding box center [141, 236] width 5 height 5
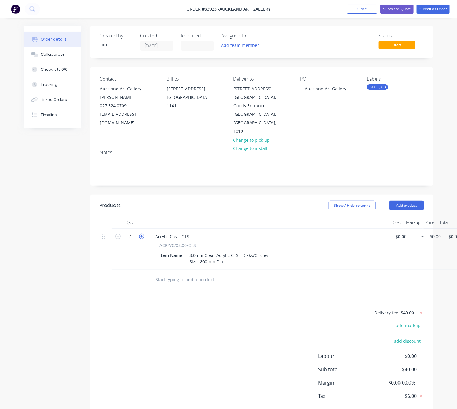
type input "8"
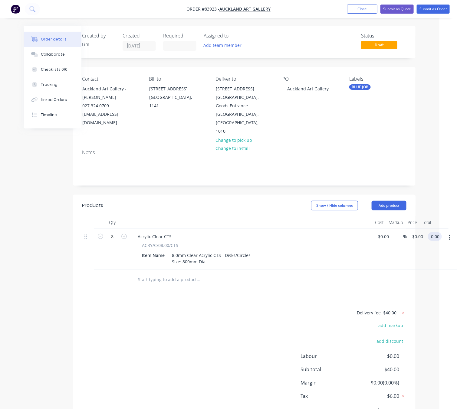
click at [434, 232] on input "0.00" at bounding box center [435, 236] width 11 height 9
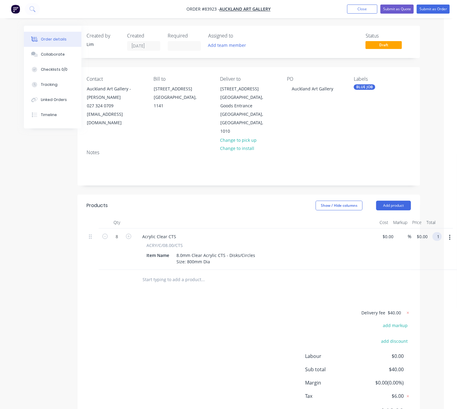
scroll to position [0, 13]
type input "1266.75"
type input "$158.3438"
type input "$1,266.75"
click at [251, 311] on div "Delivery fee $40.00 add markup add discount Labour $0.00 Sub total $40.00 Margi…" at bounding box center [249, 366] width 324 height 114
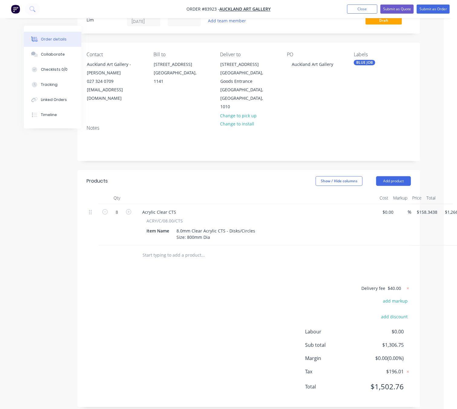
scroll to position [25, 38]
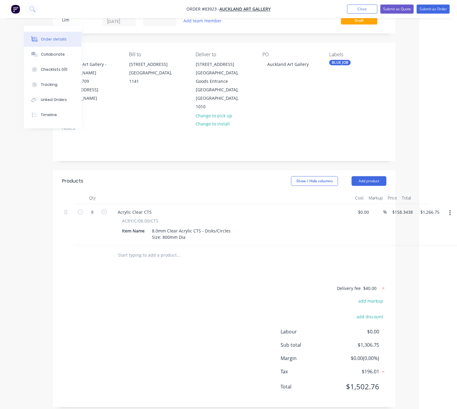
click at [147, 291] on div "Delivery fee $40.00 add markup add discount Labour $0.00 Sub total $1,306.75 Ma…" at bounding box center [224, 342] width 324 height 114
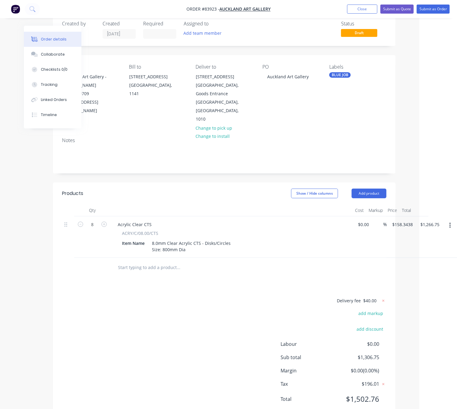
scroll to position [0, 38]
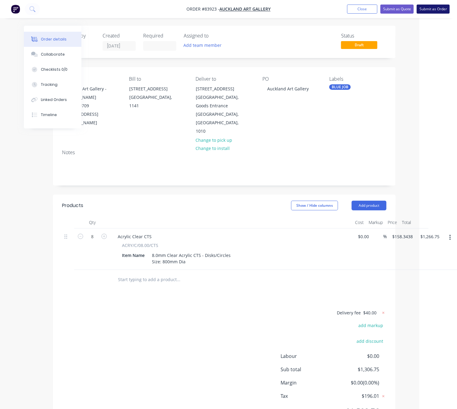
click at [445, 9] on button "Submit as Order" at bounding box center [433, 9] width 33 height 9
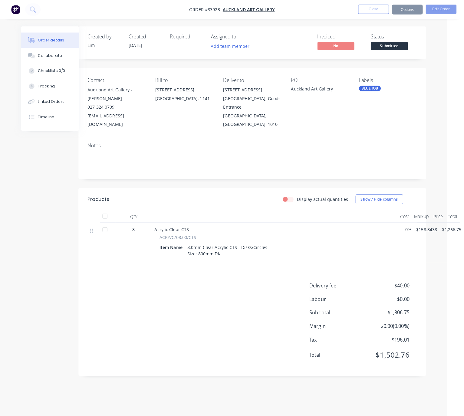
scroll to position [0, 0]
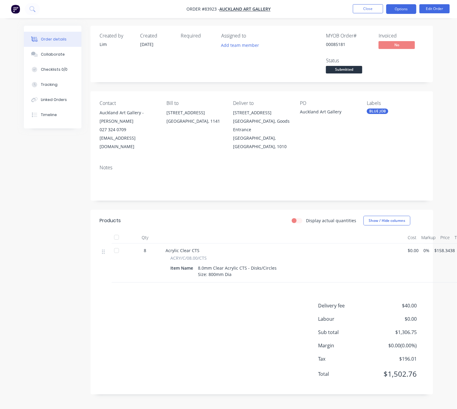
click at [409, 12] on button "Options" at bounding box center [401, 9] width 30 height 10
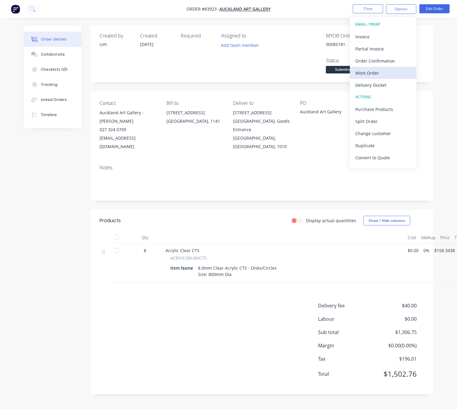
click at [378, 74] on div "Work Order" at bounding box center [383, 73] width 56 height 9
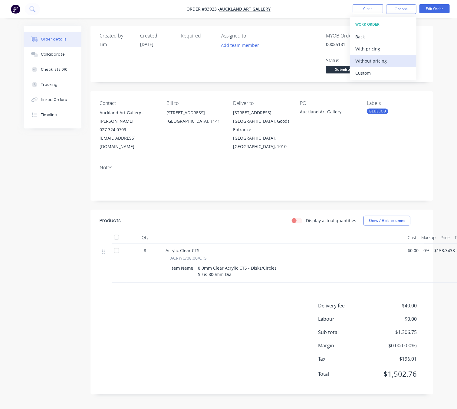
click at [378, 61] on div "Without pricing" at bounding box center [383, 61] width 56 height 9
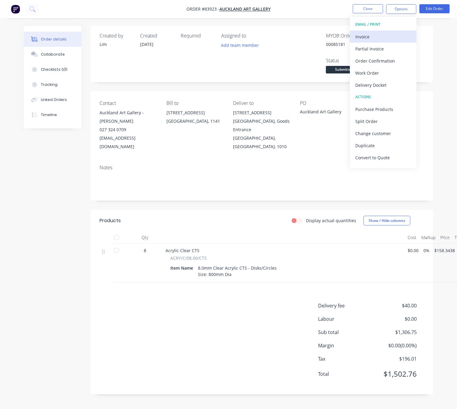
click at [374, 32] on button "Invoice" at bounding box center [383, 37] width 67 height 12
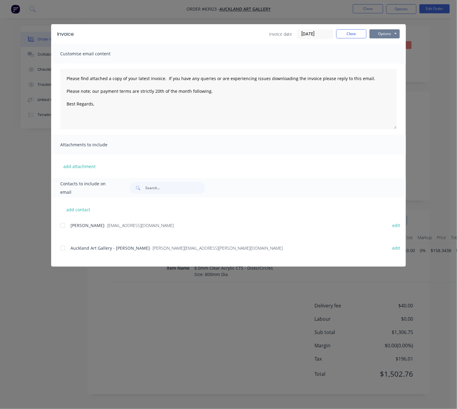
click at [379, 34] on button "Options" at bounding box center [384, 33] width 30 height 9
click at [384, 44] on button "Preview" at bounding box center [388, 45] width 39 height 10
click at [357, 31] on button "Close" at bounding box center [351, 33] width 30 height 9
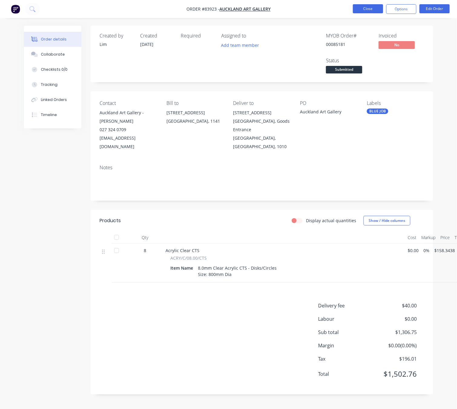
click at [374, 8] on button "Close" at bounding box center [368, 8] width 30 height 9
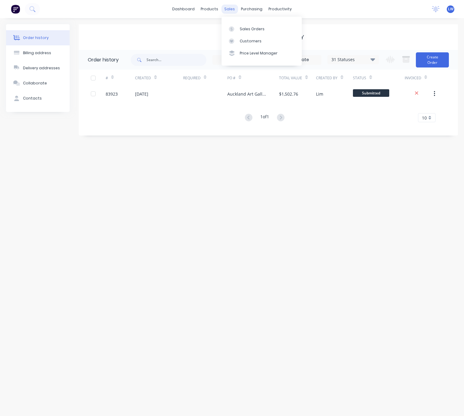
drag, startPoint x: 228, startPoint y: 7, endPoint x: 231, endPoint y: 12, distance: 5.4
click at [228, 8] on div "sales" at bounding box center [229, 9] width 17 height 9
click at [256, 32] on link "Sales Orders" at bounding box center [262, 29] width 80 height 12
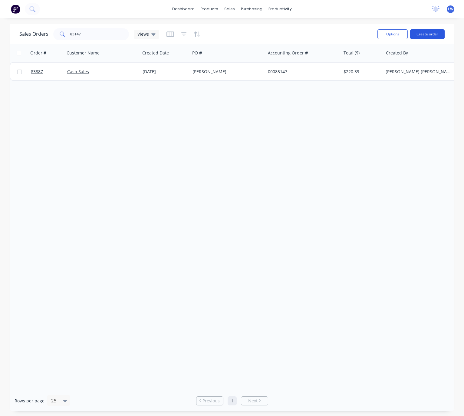
click at [436, 34] on button "Create order" at bounding box center [427, 34] width 34 height 10
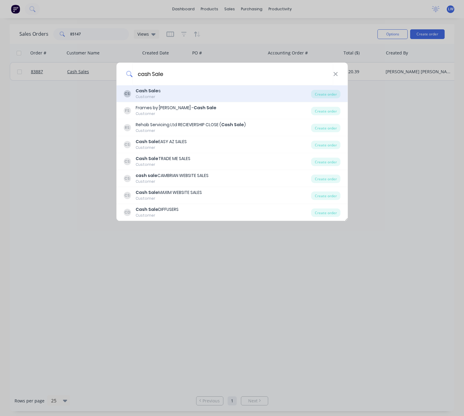
type input "cash Sale"
click at [202, 93] on div "CS Cash Sale s Customer" at bounding box center [217, 94] width 188 height 12
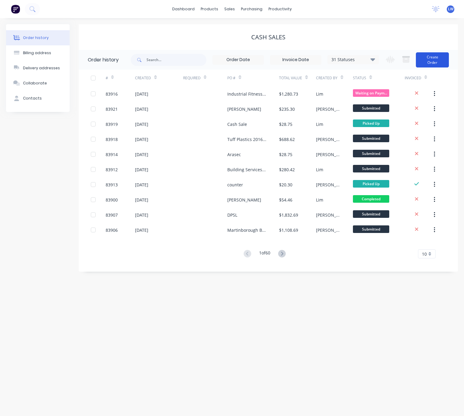
click at [437, 54] on button "Create Order" at bounding box center [432, 59] width 33 height 15
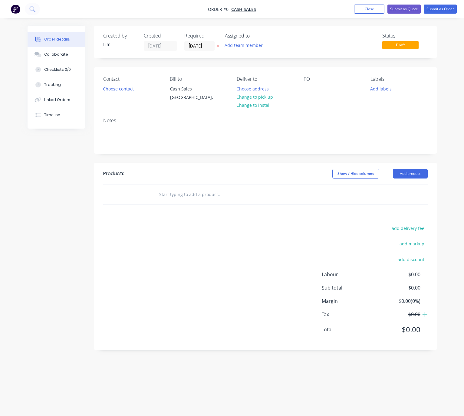
click at [219, 48] on button at bounding box center [218, 46] width 6 height 7
click at [129, 90] on button "Choose contact" at bounding box center [118, 88] width 37 height 8
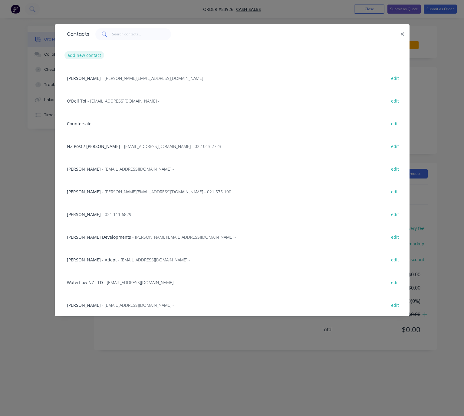
click at [86, 55] on button "add new contact" at bounding box center [84, 55] width 40 height 8
select select "NZ"
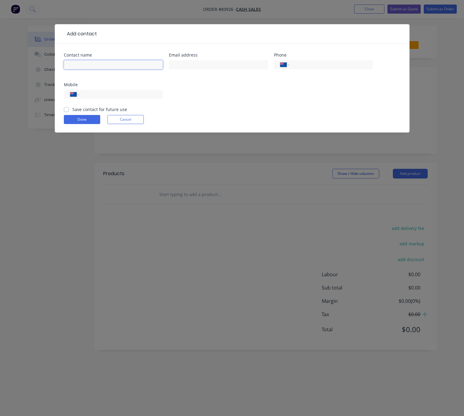
click at [107, 66] on input "text" at bounding box center [113, 64] width 99 height 9
paste input "Joe Buley<buley@teak.co.nz"
click at [87, 64] on input "Joe Buley<buley@teak.co.nz" at bounding box center [113, 64] width 99 height 9
drag, startPoint x: 125, startPoint y: 65, endPoint x: 86, endPoint y: 65, distance: 38.4
click at [86, 65] on input "Joe Buley buley@teak.co.nz" at bounding box center [113, 64] width 99 height 9
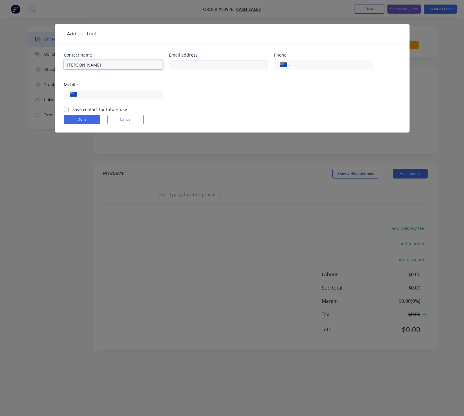
type input "Joe Buley"
click at [202, 66] on input "text" at bounding box center [218, 64] width 99 height 9
paste input "buley@teak.co.nz"
type input "buley@teak.co.nz"
click at [67, 64] on input "Joe Buley" at bounding box center [113, 64] width 99 height 9
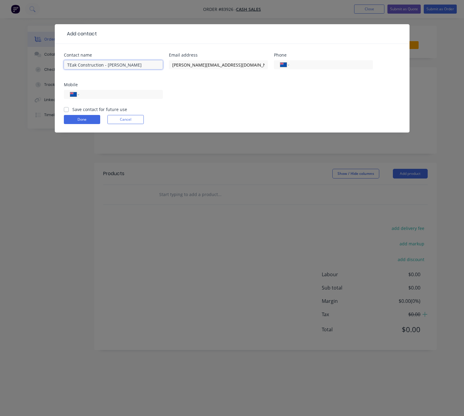
drag, startPoint x: 74, startPoint y: 64, endPoint x: 82, endPoint y: 64, distance: 8.5
click at [75, 64] on input "TEak Construction - Joe Buley" at bounding box center [113, 64] width 99 height 9
type input "TEAK Construction - Joe Buley"
click at [153, 91] on input "tel" at bounding box center [120, 94] width 73 height 7
click at [118, 94] on input "tel" at bounding box center [120, 94] width 73 height 7
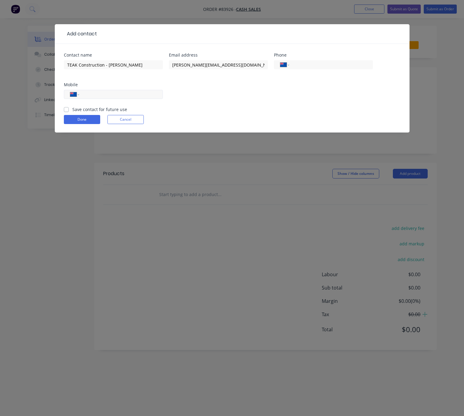
paste input "64 27 334 6298"
type input "64 27 334 6298"
click at [316, 64] on input "tel" at bounding box center [330, 64] width 73 height 7
paste input "09 489 6158"
type input "09 489 6158"
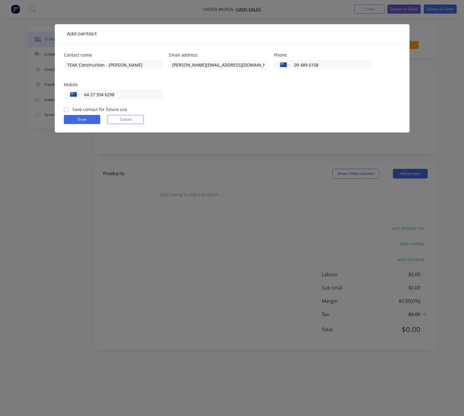
click at [72, 108] on label "Save contact for future use" at bounding box center [99, 109] width 55 height 6
click at [65, 108] on input "Save contact for future use" at bounding box center [66, 109] width 5 height 6
checkbox input "true"
click at [79, 120] on button "Done" at bounding box center [82, 119] width 36 height 9
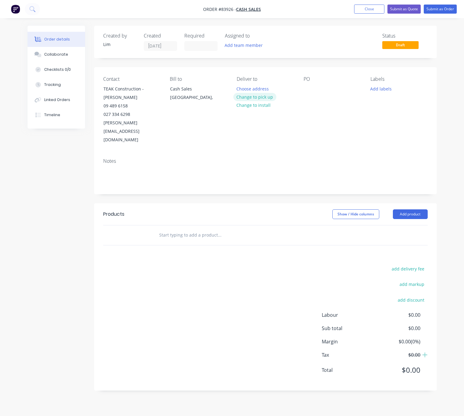
click at [262, 95] on button "Change to pick up" at bounding box center [254, 97] width 43 height 8
click at [309, 90] on div at bounding box center [309, 88] width 10 height 9
drag, startPoint x: 317, startPoint y: 89, endPoint x: 310, endPoint y: 89, distance: 7.3
click at [310, 89] on div "Teak Construction" at bounding box center [327, 88] width 46 height 9
click at [381, 92] on button "Add labels" at bounding box center [381, 88] width 28 height 8
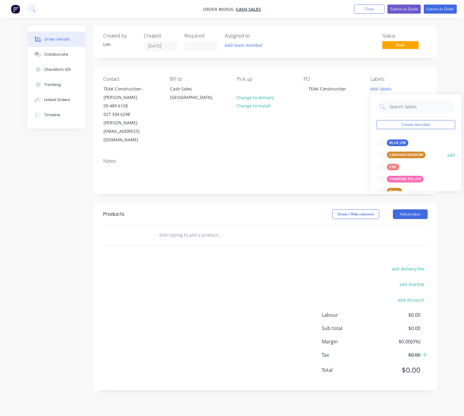
drag, startPoint x: 400, startPoint y: 142, endPoint x: 387, endPoint y: 151, distance: 15.8
click at [400, 142] on div "BLUE JOB" at bounding box center [397, 142] width 21 height 7
click at [299, 203] on header "Products Show / Hide columns Add product" at bounding box center [265, 214] width 343 height 22
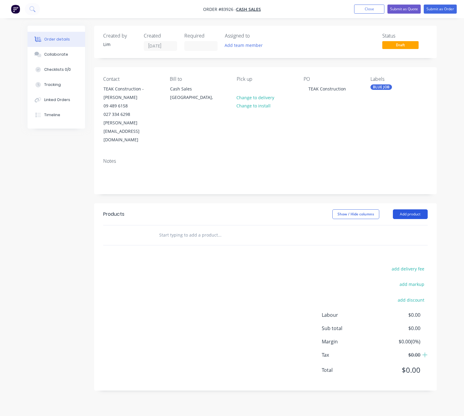
click at [409, 209] on button "Add product" at bounding box center [410, 214] width 35 height 10
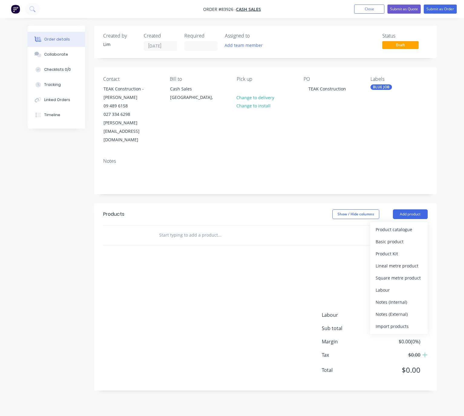
click at [205, 265] on div "add delivery fee add markup add discount Labour $0.00 Sub total $0.00 Margin $0…" at bounding box center [265, 323] width 324 height 117
click at [188, 229] on input "text" at bounding box center [219, 235] width 121 height 12
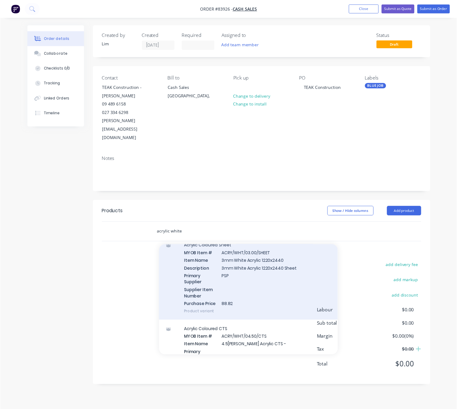
scroll to position [227, 0]
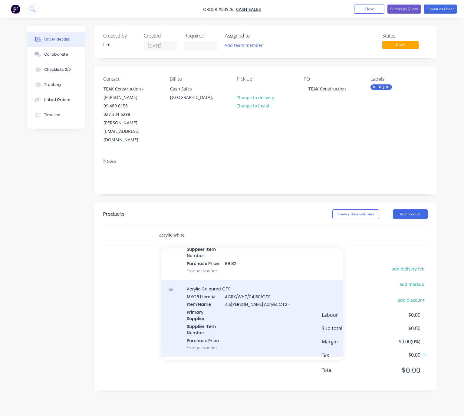
type input "acrylic white"
click at [290, 315] on div "Acrylic Coloured CTS MYOB Item # ACRY/WHT/04.50/CTS Item Name 4.5mm White Acryl…" at bounding box center [252, 318] width 182 height 77
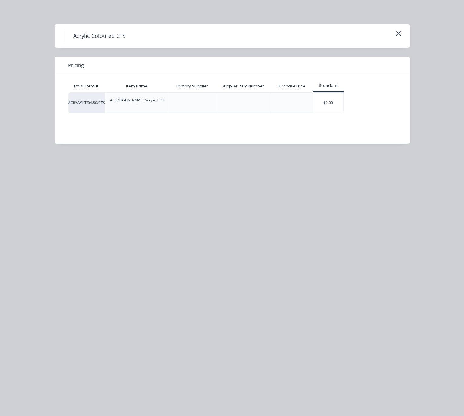
click at [337, 100] on div "$0.00" at bounding box center [328, 103] width 30 height 21
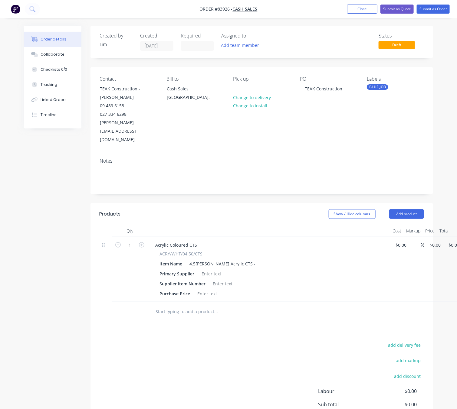
click at [230, 341] on div "add delivery fee add markup add discount Labour $0.00 Sub total $0.00 Margin $0…" at bounding box center [262, 399] width 324 height 117
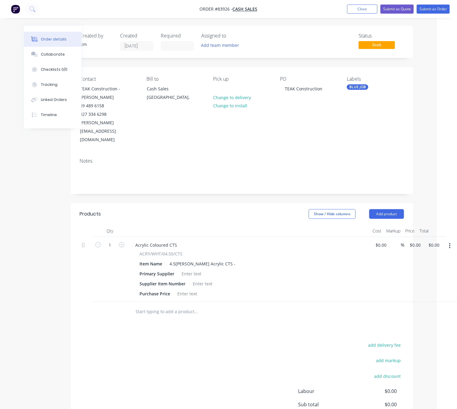
click at [447, 241] on button "button" at bounding box center [450, 246] width 14 height 11
click at [434, 294] on div "Delete" at bounding box center [428, 298] width 47 height 9
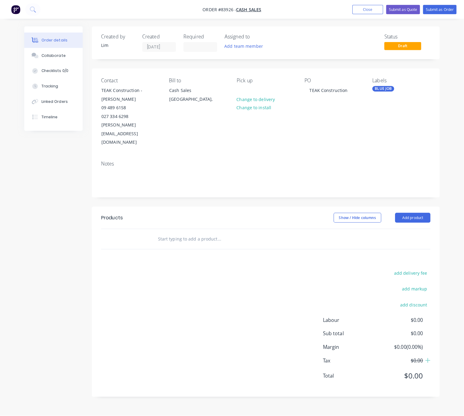
scroll to position [0, 0]
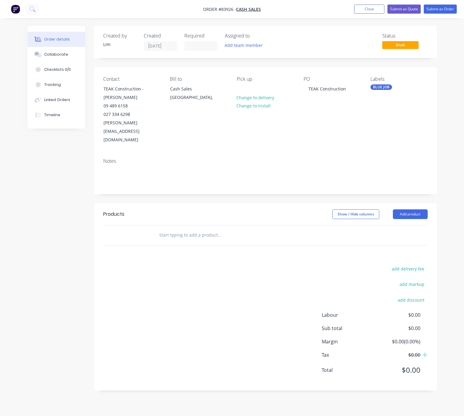
click at [197, 229] on input "text" at bounding box center [219, 235] width 121 height 12
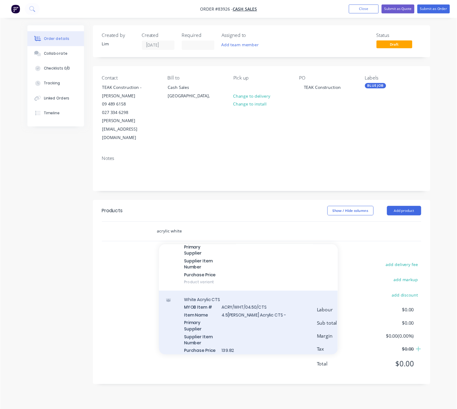
scroll to position [272, 0]
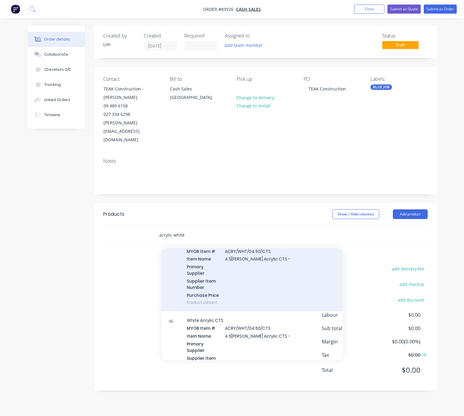
type input "acrylic white"
click at [245, 280] on div "Acrylic Coloured CTS MYOB Item # ACRY/WHT/04.50/CTS Item Name 4.5mm White Acryl…" at bounding box center [252, 273] width 182 height 77
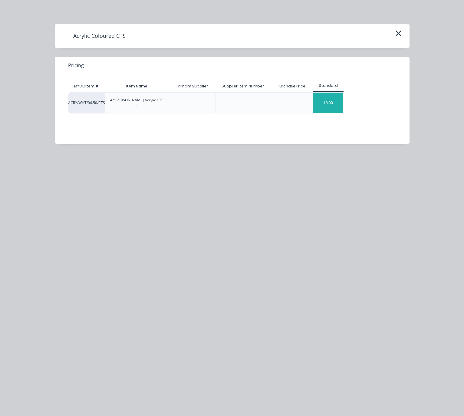
click at [337, 100] on div "$0.00" at bounding box center [328, 103] width 30 height 21
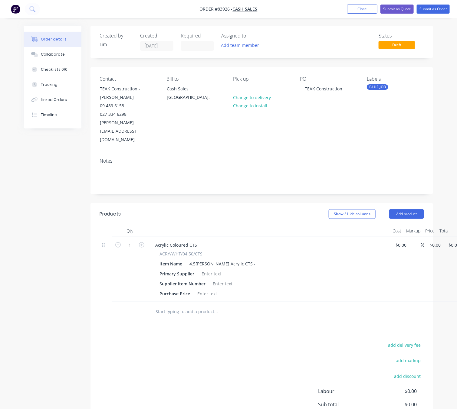
scroll to position [0, 20]
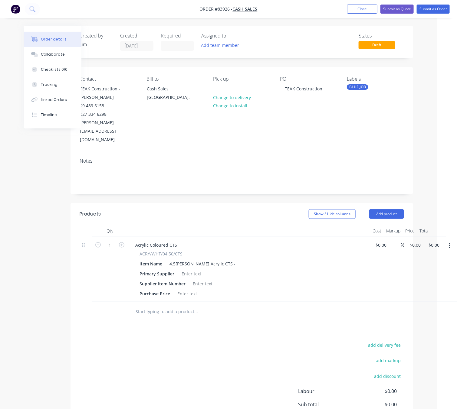
click at [451, 241] on button "button" at bounding box center [450, 246] width 14 height 11
drag, startPoint x: 177, startPoint y: 329, endPoint x: 176, endPoint y: 325, distance: 4.3
click at [177, 341] on div "add delivery fee add markup add discount Labour $0.00 Sub total $0.00 Margin $0…" at bounding box center [242, 399] width 324 height 117
click at [171, 302] on div at bounding box center [237, 312] width 218 height 20
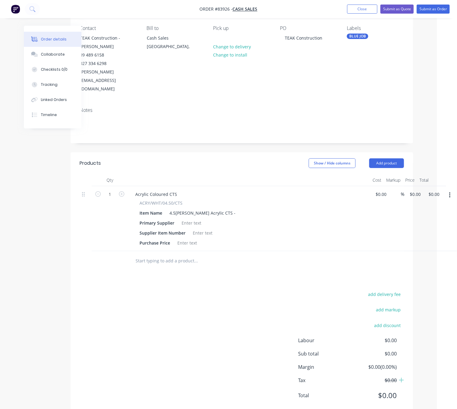
click at [182, 252] on div at bounding box center [237, 261] width 218 height 20
click at [185, 255] on input "text" at bounding box center [195, 261] width 121 height 12
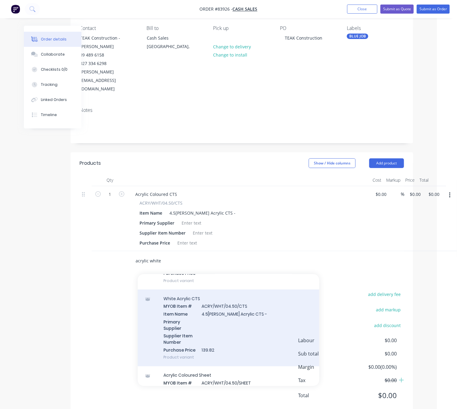
scroll to position [16850, 0]
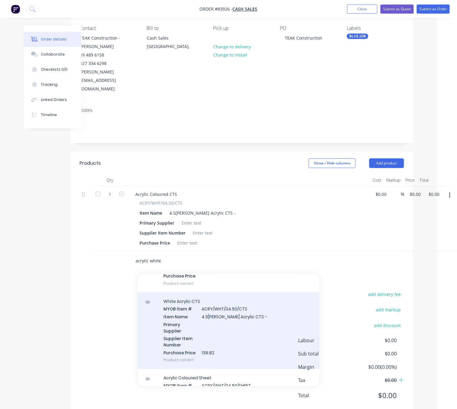
type input "acrylic white"
click at [214, 333] on div "White Acrylic CTS MYOB Item # ACRY/WHT/04.50/CTS Item Name 4.5mm White Acrylic …" at bounding box center [229, 331] width 182 height 77
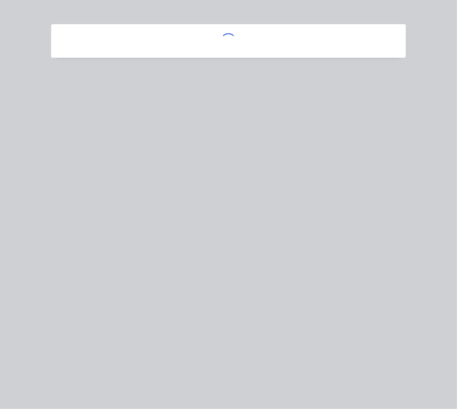
scroll to position [51, 16]
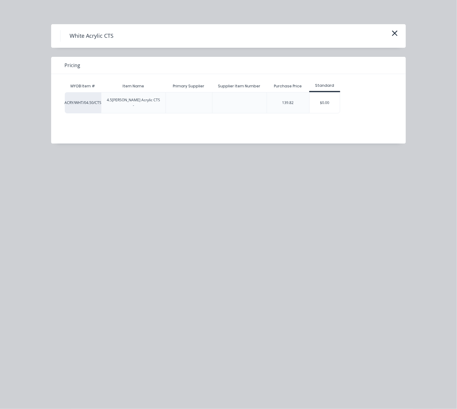
click at [323, 103] on div "$0.00" at bounding box center [325, 103] width 30 height 21
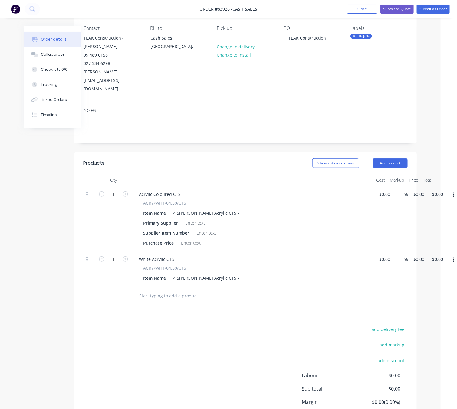
click at [455, 190] on button "button" at bounding box center [453, 195] width 14 height 11
drag, startPoint x: 420, startPoint y: 234, endPoint x: 407, endPoint y: 236, distance: 13.5
click at [420, 243] on div "Delete" at bounding box center [432, 247] width 47 height 9
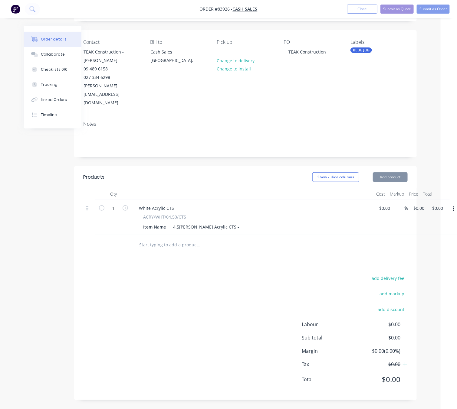
scroll to position [21, 16]
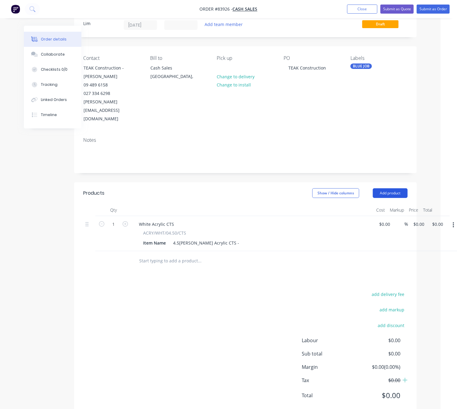
click at [382, 189] on button "Add product" at bounding box center [390, 194] width 35 height 10
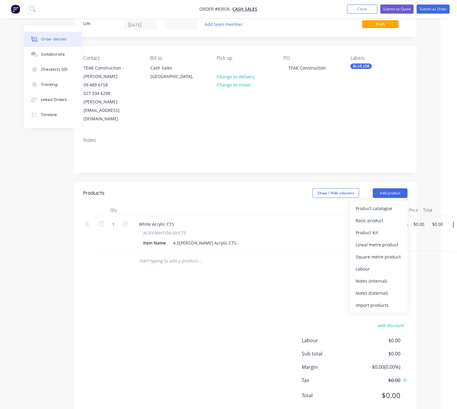
click at [222, 268] on div "Products Show / Hide columns Add product Product catalogue Basic product Produc…" at bounding box center [245, 299] width 343 height 234
click at [187, 255] on input "text" at bounding box center [199, 261] width 121 height 12
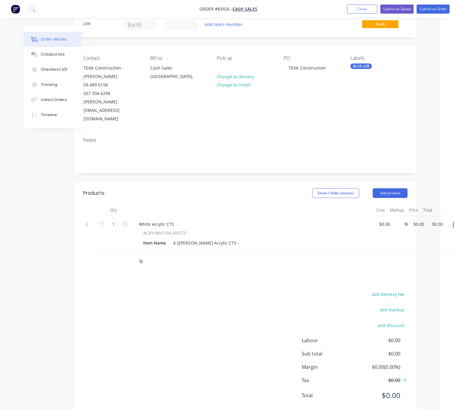
type input "l"
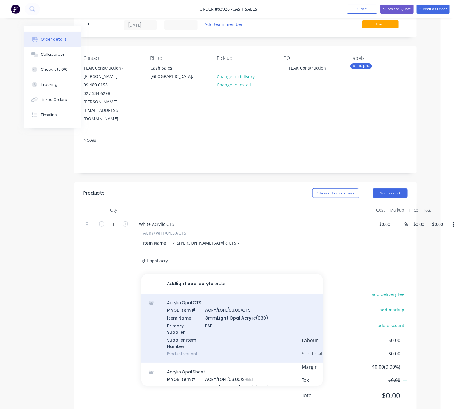
type input "light opal acry"
click at [275, 319] on div "Acrylic Opal CTS MYOB Item # ACRY/LOPL/03.00/CTS Item Name 3mm Light Opal Acry …" at bounding box center [232, 328] width 182 height 69
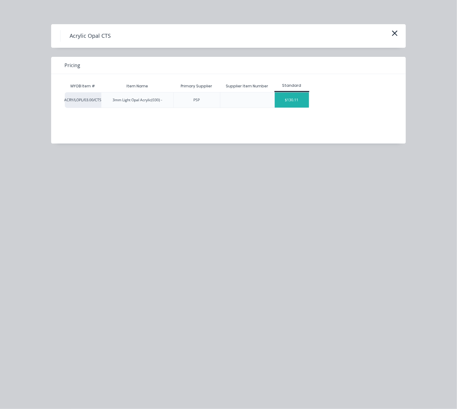
click at [308, 100] on div "$130.11" at bounding box center [292, 100] width 34 height 15
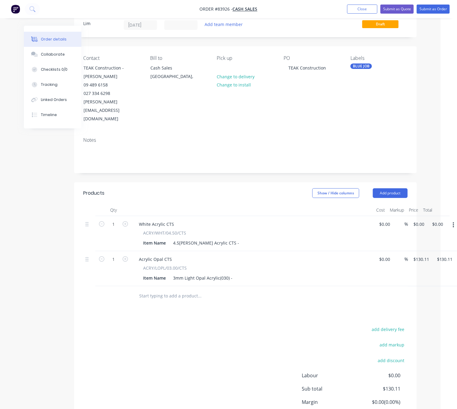
click at [186, 290] on input "text" at bounding box center [199, 296] width 121 height 12
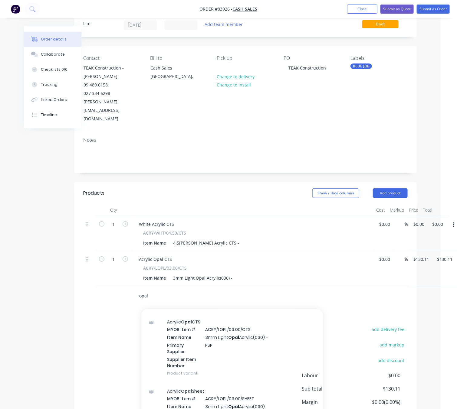
scroll to position [0, 0]
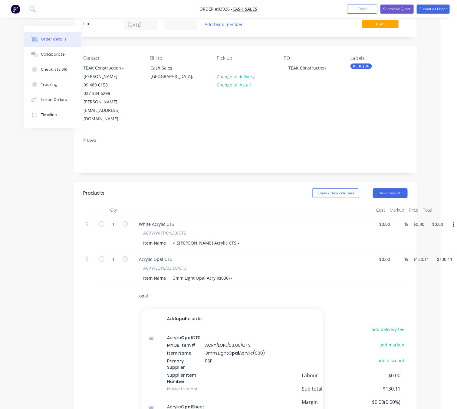
drag, startPoint x: 153, startPoint y: 277, endPoint x: 133, endPoint y: 277, distance: 20.0
click at [133, 287] on div "opal Add opal to order Acrylic Opal CTS MYOB Item # ACRY/LOPL/03.00/CTS Item Na…" at bounding box center [241, 297] width 218 height 20
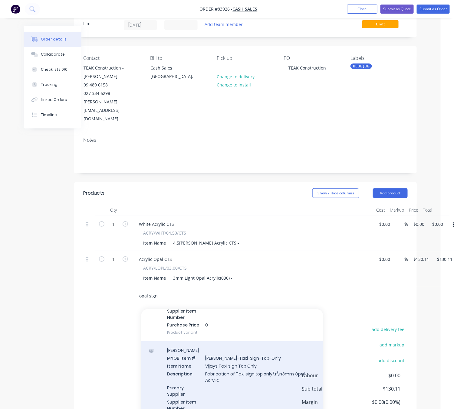
scroll to position [91, 0]
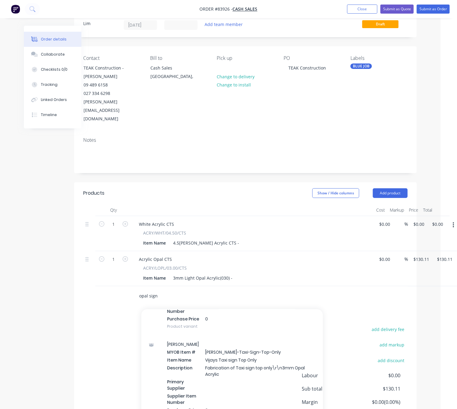
drag, startPoint x: 160, startPoint y: 281, endPoint x: 135, endPoint y: 281, distance: 24.8
click at [135, 290] on div "opal sign Add opal sign to order Vijay MYOB Item # Vijays-Taxi-Sign-Set Item Na…" at bounding box center [225, 296] width 182 height 12
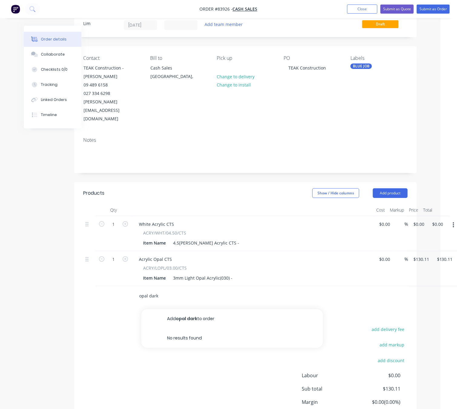
drag, startPoint x: 161, startPoint y: 284, endPoint x: 135, endPoint y: 281, distance: 26.4
click at [135, 290] on div "opal dark Add opal dark to order No results found" at bounding box center [225, 296] width 182 height 12
type input "dark opal"
drag, startPoint x: 157, startPoint y: 281, endPoint x: 130, endPoint y: 283, distance: 27.6
click at [130, 287] on div "dark opal Add dark opal to order No results found" at bounding box center [245, 297] width 324 height 20
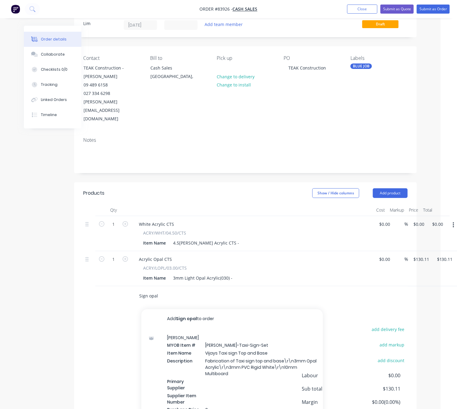
drag, startPoint x: 162, startPoint y: 281, endPoint x: 133, endPoint y: 281, distance: 29.0
click at [133, 287] on div "Sign opal Add Sign opal to order Vijay MYOB Item # Vijays-Taxi-Sign-Set Item Na…" at bounding box center [241, 297] width 218 height 20
type input "P"
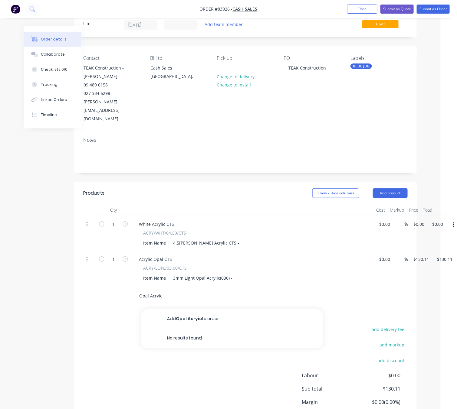
click at [158, 290] on input "Opal Acryic" at bounding box center [199, 296] width 121 height 12
click at [178, 290] on input "Opal Acrylic" at bounding box center [199, 296] width 121 height 12
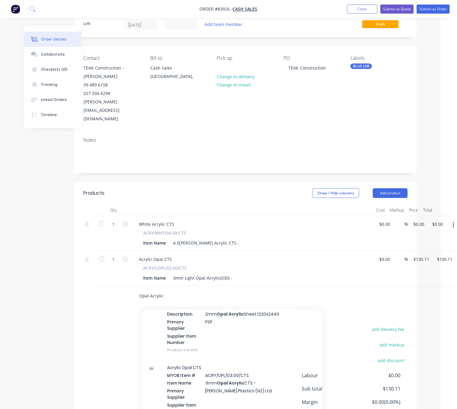
scroll to position [409, 0]
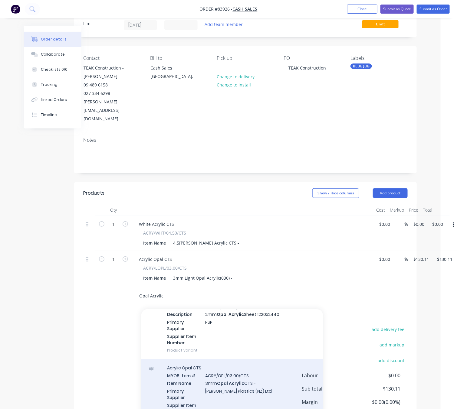
type input "Opal Acrylic"
click at [274, 377] on div "Acrylic Opal CTS MYOB Item # ACRY/OPL/03.00/CTS Item Name 3mm Opal Acrylic CTS …" at bounding box center [232, 393] width 182 height 69
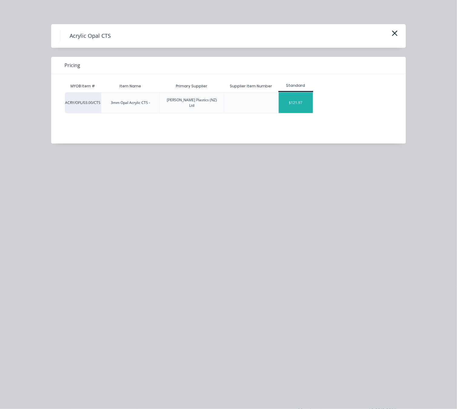
click at [288, 101] on div "$121.97" at bounding box center [296, 103] width 34 height 21
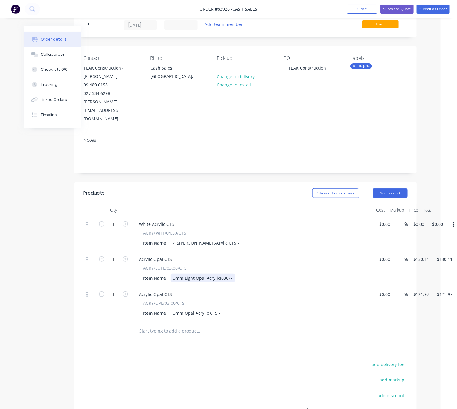
click at [233, 274] on div "3mm Light Opal Acrylic(030) -" at bounding box center [203, 278] width 64 height 9
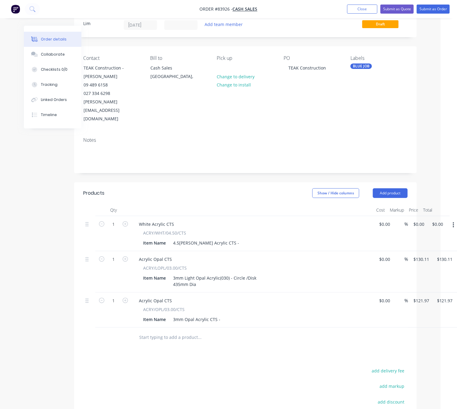
click at [183, 350] on div "Products Show / Hide columns Add product Qty Cost Markup Price Total 1 White Ac…" at bounding box center [245, 337] width 343 height 310
click at [220, 315] on div "3mm Opal Acrylic CTS -" at bounding box center [197, 319] width 52 height 9
drag, startPoint x: 254, startPoint y: 263, endPoint x: 245, endPoint y: 262, distance: 8.5
click at [245, 274] on div "3mm Light Opal Acrylic(030) - Circle /Disk 435mm Dia" at bounding box center [215, 281] width 88 height 15
drag, startPoint x: 232, startPoint y: 261, endPoint x: 258, endPoint y: 272, distance: 28.3
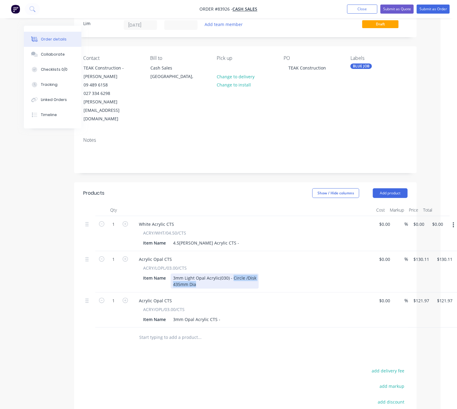
click at [258, 274] on div "Item Name 3mm Light Opal Acrylic(030) - Circle /Disk 435mm Dia" at bounding box center [252, 281] width 222 height 15
copy div "Circle /Disk 435mm Dia"
click at [221, 315] on div "3mm Opal Acrylic CTS -" at bounding box center [197, 319] width 52 height 9
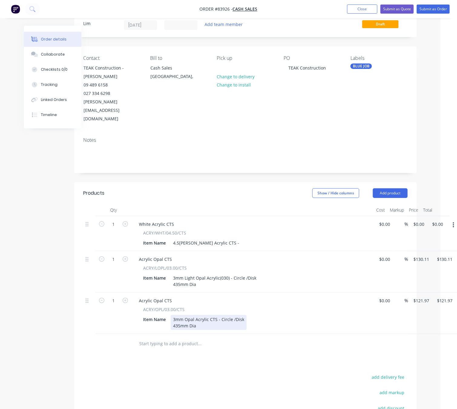
click at [174, 323] on div "435mm Dia" at bounding box center [208, 326] width 71 height 6
click at [174, 274] on div "3mm Light Opal Acrylic(030) - Circle /Disk 435mm Dia" at bounding box center [215, 281] width 88 height 15
click at [271, 315] on div "3mm Opal Acrylic CTS - Circle /DiskSize: 435mm Dia" at bounding box center [226, 319] width 110 height 9
click at [275, 315] on div "3mm Opal Acrylic CTS - Circle /DiskSize: 435mm Dia" at bounding box center [226, 319] width 110 height 9
click at [251, 315] on div "3mm Opal Acrylic CTS - Circle /DiskSize: 435mm Dia" at bounding box center [226, 319] width 110 height 9
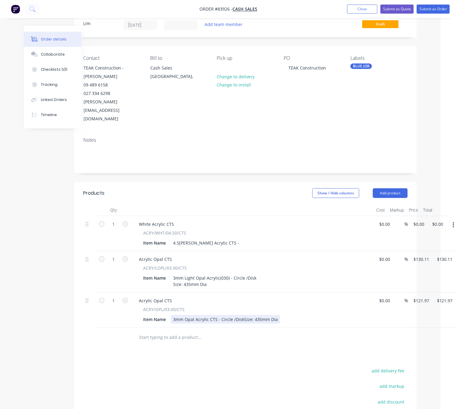
click at [242, 315] on div "3mm Opal Acrylic CTS - Circle /DiskSize: 435mm Dia" at bounding box center [226, 319] width 110 height 9
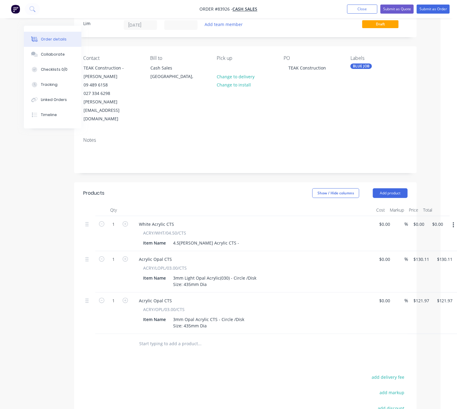
click at [225, 239] on div "4.5mm White Acrylic CTS -" at bounding box center [206, 243] width 71 height 9
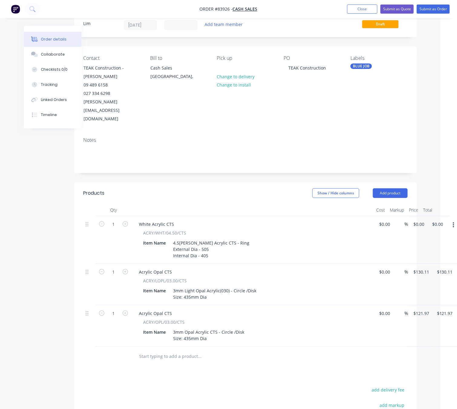
click at [417, 220] on input "0" at bounding box center [416, 224] width 7 height 9
type input "$37.97"
click at [423, 268] on input "130.11" at bounding box center [422, 272] width 19 height 9
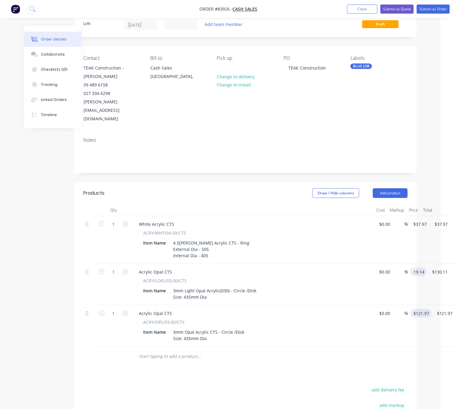
type input "$19.14"
click at [420, 309] on input "121.97" at bounding box center [422, 313] width 19 height 9
type input "$15.51"
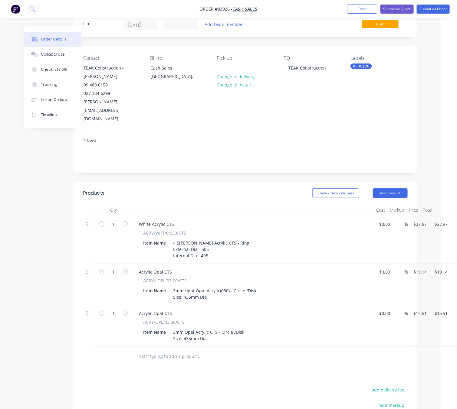
drag, startPoint x: 303, startPoint y: 375, endPoint x: 336, endPoint y: 307, distance: 76.2
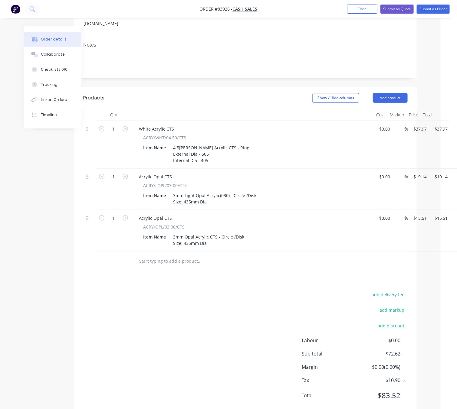
scroll to position [117, 16]
click at [188, 315] on div "add delivery fee add markup add discount Labour $0.00 Sub total $72.62 Margin $…" at bounding box center [245, 348] width 324 height 117
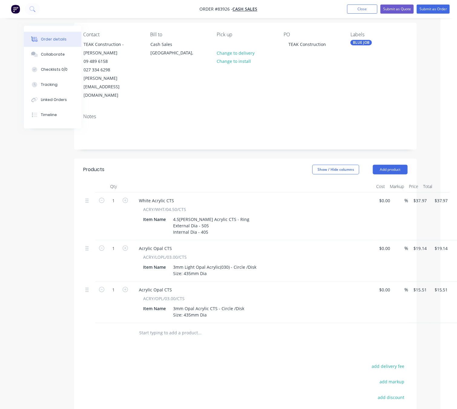
scroll to position [0, 16]
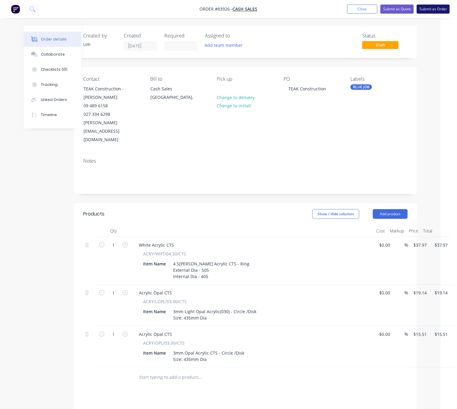
click at [439, 11] on button "Submit as Order" at bounding box center [433, 9] width 33 height 9
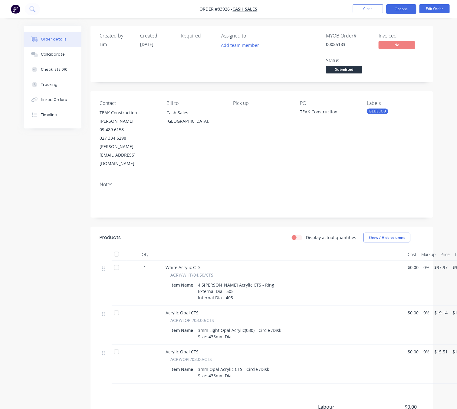
click at [408, 10] on button "Options" at bounding box center [401, 9] width 30 height 10
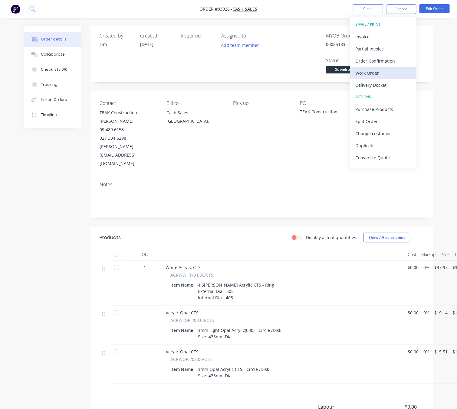
click at [383, 75] on div "Work Order" at bounding box center [383, 73] width 56 height 9
click at [384, 67] on button "Custom" at bounding box center [383, 73] width 67 height 12
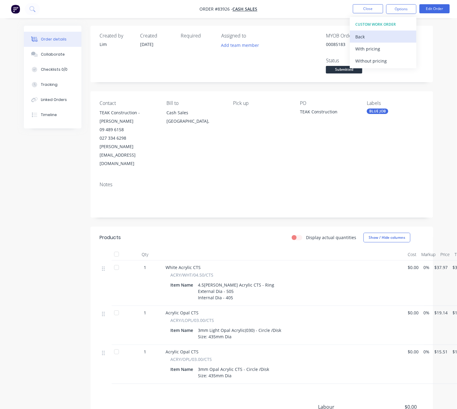
click at [383, 32] on button "Back" at bounding box center [383, 37] width 67 height 12
click at [390, 62] on div "Without pricing" at bounding box center [383, 61] width 56 height 9
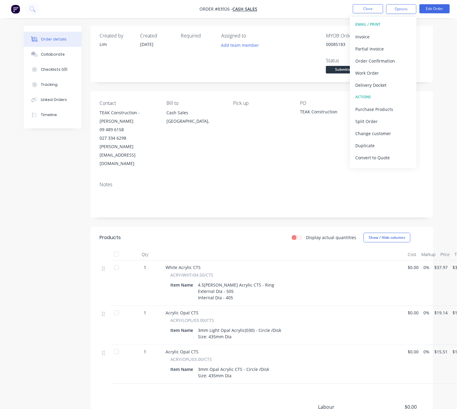
click at [25, 244] on div "Created by Lim Created 14/08/25 Required Assigned to Add team member MYOB Order…" at bounding box center [228, 259] width 409 height 466
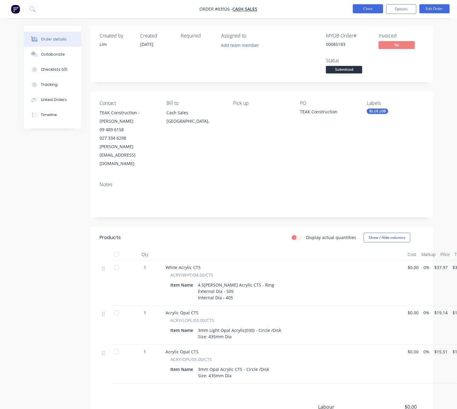
click at [363, 11] on button "Close" at bounding box center [368, 8] width 30 height 9
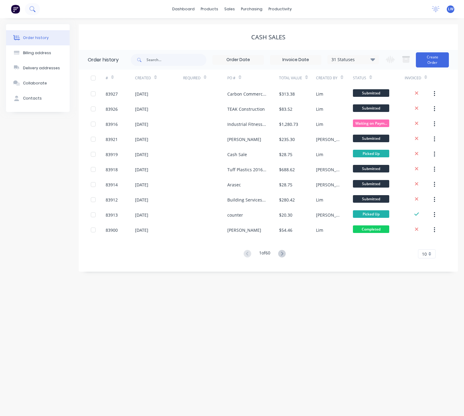
click at [34, 10] on icon at bounding box center [32, 9] width 6 height 6
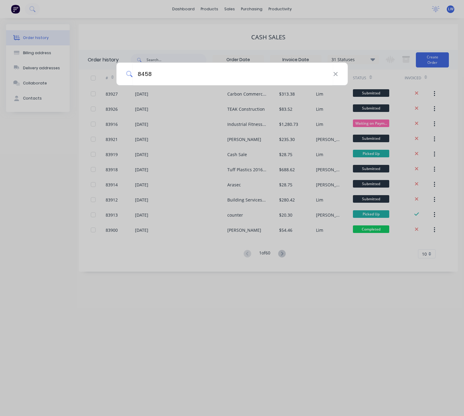
type input "84585"
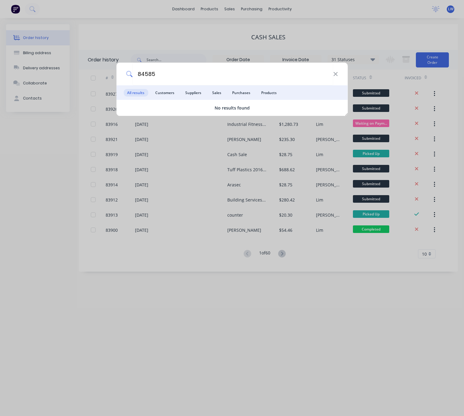
drag, startPoint x: 153, startPoint y: 74, endPoint x: 127, endPoint y: 77, distance: 25.6
click at [128, 76] on div "84585" at bounding box center [231, 74] width 231 height 23
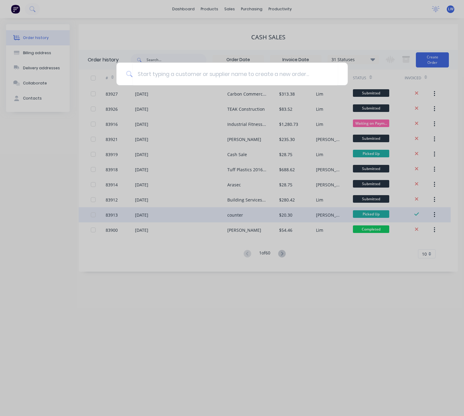
drag, startPoint x: 96, startPoint y: 215, endPoint x: 104, endPoint y: 219, distance: 9.3
click at [95, 215] on div at bounding box center [232, 208] width 464 height 416
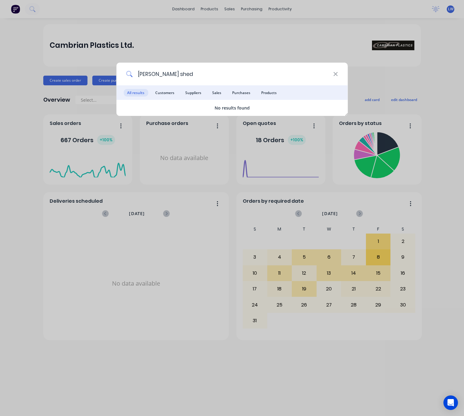
click at [147, 72] on input "leasure shed" at bounding box center [233, 74] width 201 height 23
click at [144, 77] on input "leasure shed" at bounding box center [233, 74] width 201 height 23
drag, startPoint x: 158, startPoint y: 75, endPoint x: 134, endPoint y: 74, distance: 24.6
click at [134, 74] on input "leasure shed" at bounding box center [233, 74] width 201 height 23
type input "l"
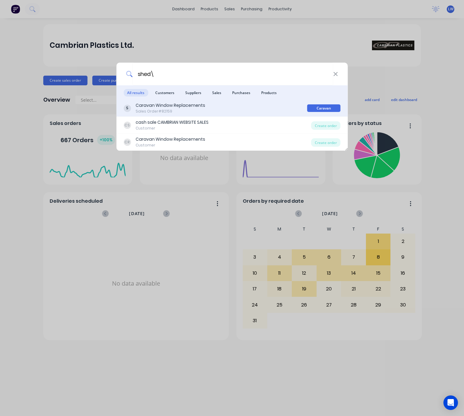
type input "shed\"
click at [248, 109] on div "Caravan Window Replacements Sales Order #82159" at bounding box center [215, 108] width 184 height 12
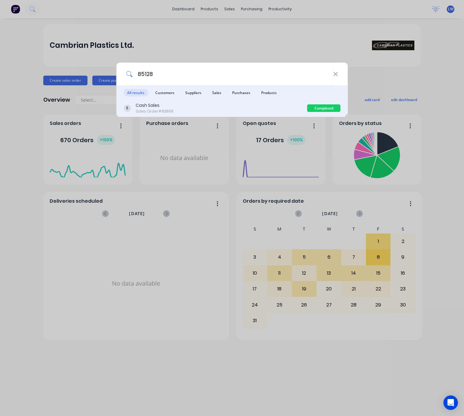
type input "85128"
click at [223, 106] on div "Cash Sales Sales Order #83868" at bounding box center [215, 108] width 184 height 12
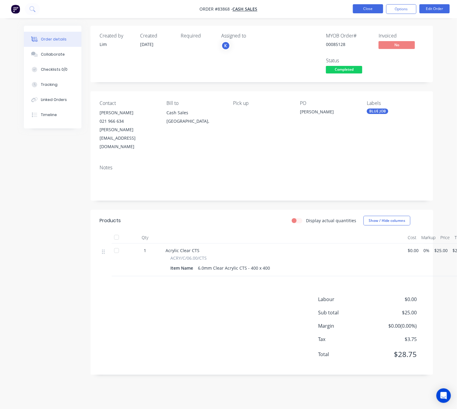
click at [376, 9] on button "Close" at bounding box center [368, 8] width 30 height 9
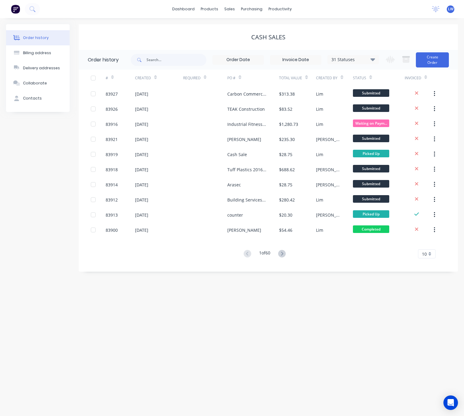
click at [183, 66] on div "31 Statuses Invoice Status Invoiced Not Invoiced Partial Order Status All Archi…" at bounding box center [255, 60] width 248 height 20
click at [174, 62] on input "text" at bounding box center [176, 60] width 60 height 12
type input "84585"
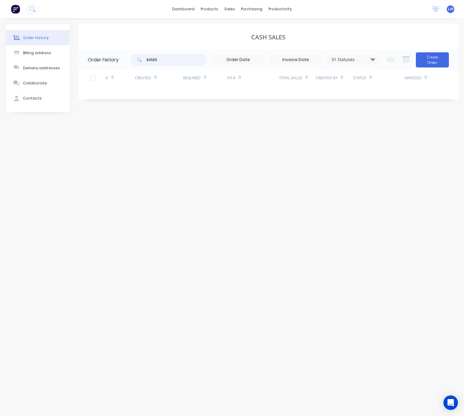
drag, startPoint x: 165, startPoint y: 61, endPoint x: 140, endPoint y: 61, distance: 24.8
click at [141, 61] on div "84585" at bounding box center [169, 60] width 76 height 12
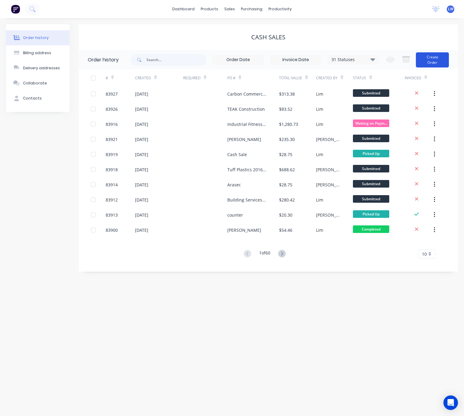
click at [430, 56] on button "Create Order" at bounding box center [432, 59] width 33 height 15
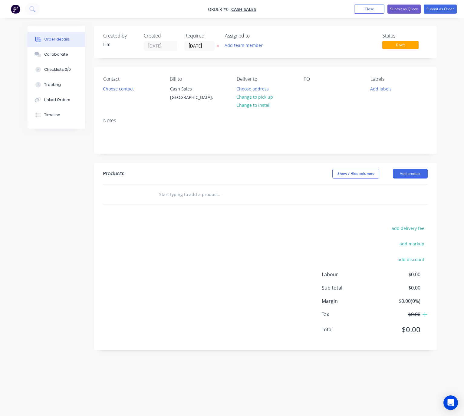
click at [218, 48] on button at bounding box center [218, 46] width 6 height 7
click at [125, 92] on button "Choose contact" at bounding box center [118, 88] width 37 height 8
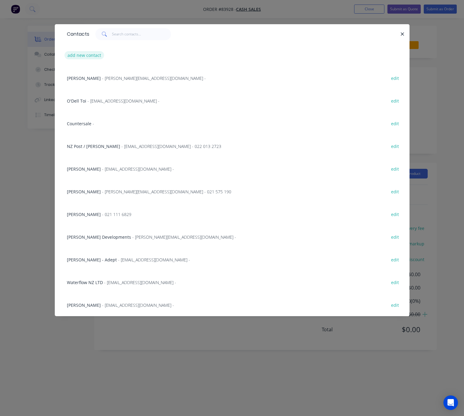
click at [77, 54] on button "add new contact" at bounding box center [84, 55] width 40 height 8
select select "NZ"
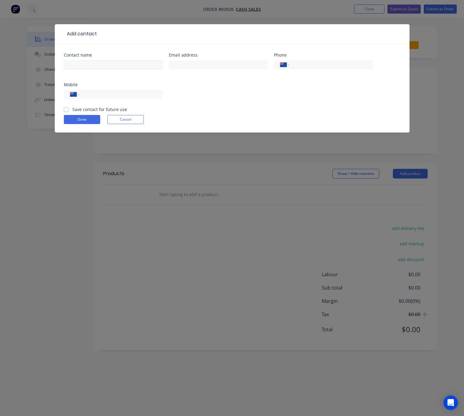
click at [89, 60] on div at bounding box center [113, 68] width 99 height 18
drag, startPoint x: 95, startPoint y: 65, endPoint x: 93, endPoint y: 67, distance: 3.3
click at [96, 65] on input "text" at bounding box center [113, 64] width 99 height 9
type input "Cash Sale"
click at [77, 114] on form "Contact name Cash Sale Email address Phone International Afghanistan Åland Isla…" at bounding box center [232, 93] width 336 height 80
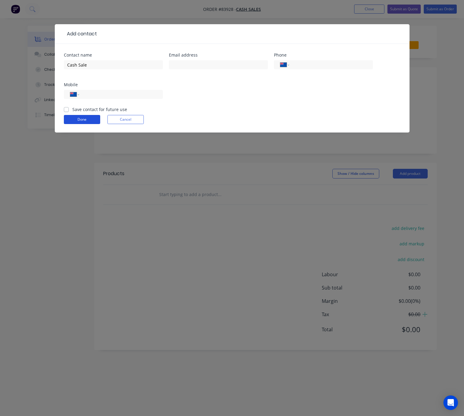
click at [78, 117] on button "Done" at bounding box center [82, 119] width 36 height 9
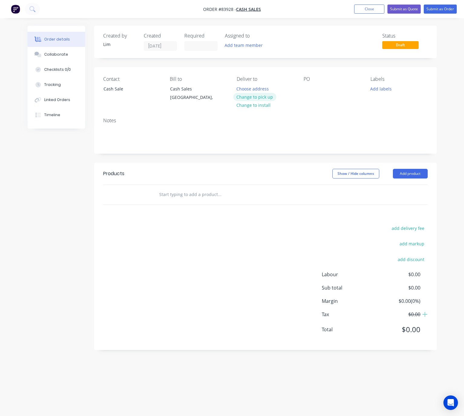
click at [264, 94] on button "Change to pick up" at bounding box center [254, 97] width 43 height 8
drag, startPoint x: 309, startPoint y: 87, endPoint x: 313, endPoint y: 91, distance: 5.8
click at [309, 87] on div at bounding box center [309, 88] width 10 height 9
click at [368, 93] on div "Contact Cash Sale Bill to Cash Sales Auckland, Pick up Change to delivery Chang…" at bounding box center [265, 90] width 343 height 46
click at [385, 87] on button "Add labels" at bounding box center [381, 88] width 28 height 8
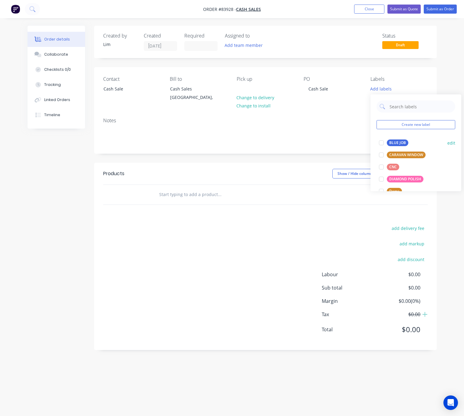
click at [400, 140] on div "BLUE JOB" at bounding box center [397, 142] width 21 height 7
drag, startPoint x: 88, startPoint y: 218, endPoint x: 281, endPoint y: 224, distance: 192.3
click at [88, 218] on div "Created by Lim Created 14/08/25 Required Assigned to Add team member Status Dra…" at bounding box center [232, 197] width 409 height 342
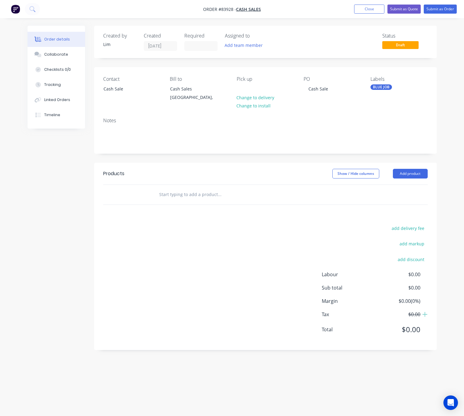
click at [192, 196] on input "text" at bounding box center [219, 195] width 121 height 12
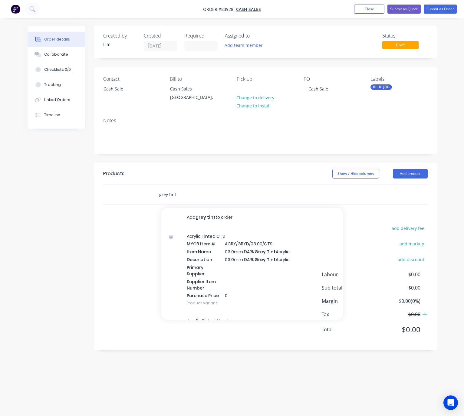
click at [162, 195] on input "grey tint" at bounding box center [219, 195] width 121 height 12
click at [159, 195] on div "grey tint Add grey tint to order Acrylic Tinted CTS MYOB Item # ACRY/GRYD/03.00…" at bounding box center [245, 195] width 182 height 12
click at [159, 194] on input "grey tint" at bounding box center [219, 195] width 121 height 12
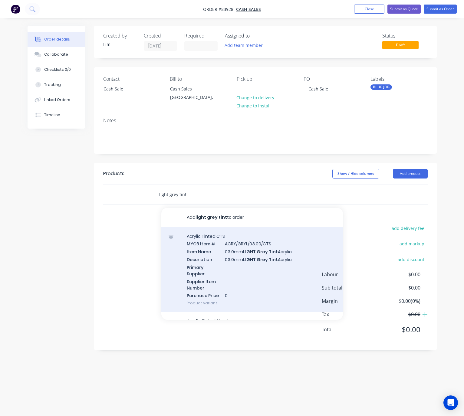
scroll to position [45, 0]
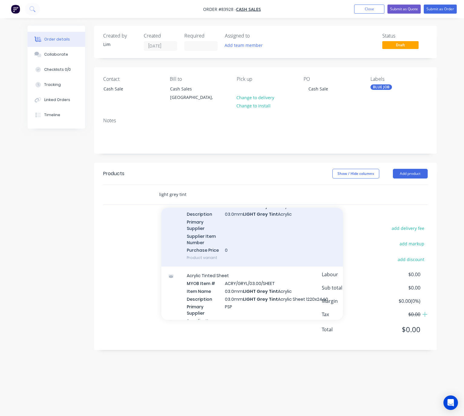
type input "light grey tint"
click at [292, 248] on div "Acrylic Tinted CTS MYOB Item # ACRY/GRYL/03.00/CTS Item Name 03.0mm LIGHT Grey …" at bounding box center [252, 224] width 182 height 85
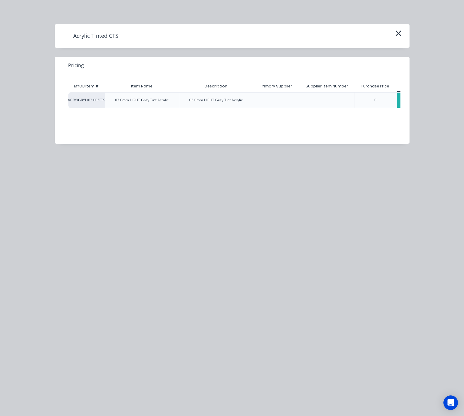
click at [400, 103] on div "$0.00" at bounding box center [412, 100] width 30 height 15
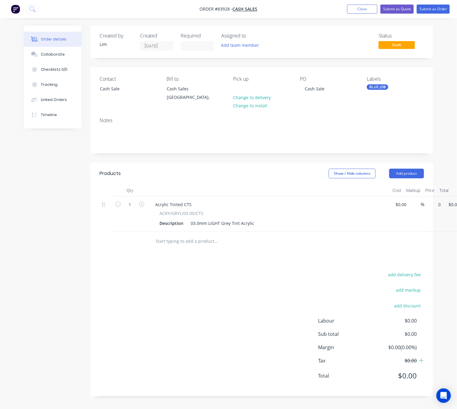
click at [424, 207] on div "1 Acrylic Tinted CTS ACRY/GRYL/03.00/CTS Description 03.0mm LIGHT Grey Tint Acr…" at bounding box center [262, 214] width 324 height 35
type input "$0.00"
click at [252, 223] on div "03.0mm LIGHT Grey Tint Acrylic" at bounding box center [222, 223] width 68 height 9
drag, startPoint x: 236, startPoint y: 313, endPoint x: 246, endPoint y: 307, distance: 12.3
click at [235, 313] on div "add delivery fee add markup add discount Labour $0.00 Sub total $0.00 Margin $0…" at bounding box center [262, 329] width 324 height 117
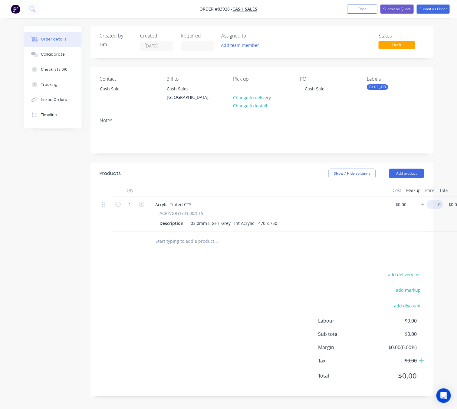
click at [424, 205] on div "1 Acrylic Tinted CTS ACRY/GRYL/03.00/CTS Description 03.0mm LIGHT Grey Tint Acr…" at bounding box center [262, 214] width 324 height 35
type input "$26.73"
click at [173, 338] on div "add delivery fee add markup add discount Labour $0.00 Sub total $0.00 Margin $0…" at bounding box center [262, 329] width 324 height 117
click at [443, 8] on button "Submit as Order" at bounding box center [433, 9] width 33 height 9
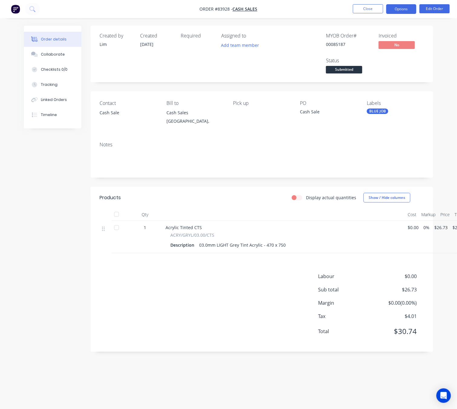
click at [406, 4] on button "Options" at bounding box center [401, 9] width 30 height 10
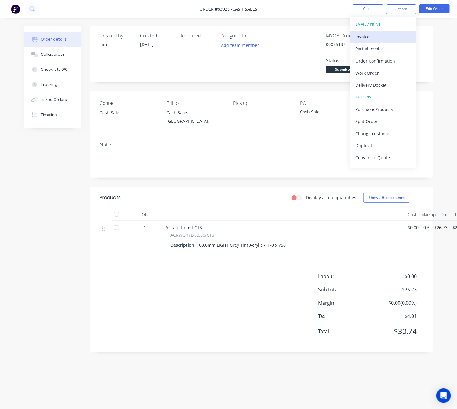
click at [384, 35] on div "Invoice" at bounding box center [383, 36] width 56 height 9
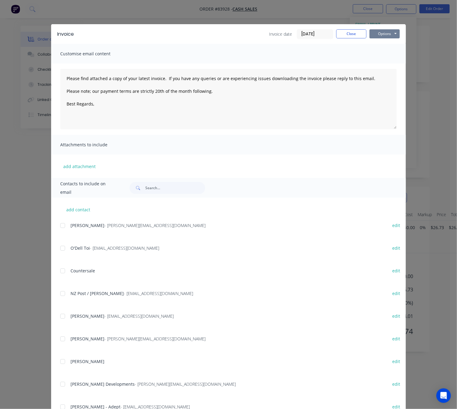
click at [393, 33] on button "Options" at bounding box center [384, 33] width 30 height 9
click at [393, 44] on button "Preview" at bounding box center [388, 45] width 39 height 10
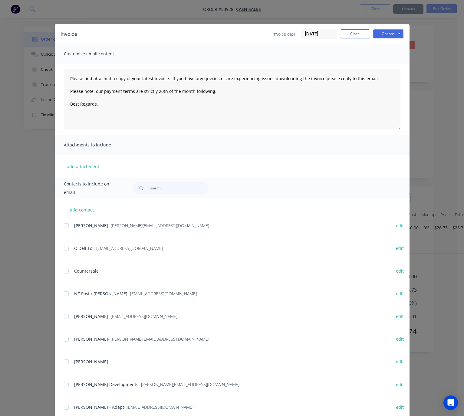
type textarea "Please find attached a copy of your latest invoice. If you have any queries or …"
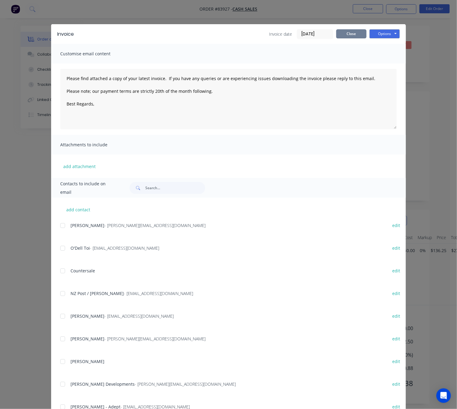
click at [343, 33] on button "Close" at bounding box center [351, 33] width 30 height 9
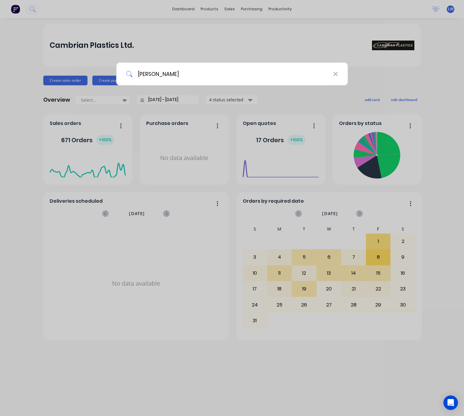
type input "cash Sale"
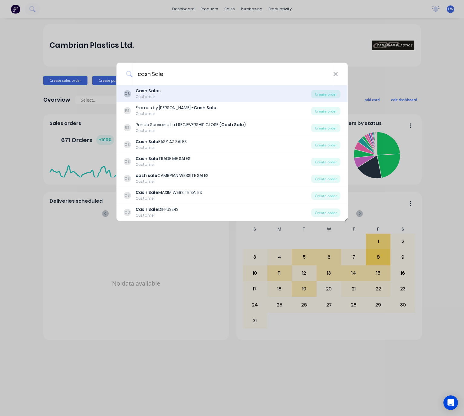
click at [178, 93] on div "CS Cash Sale s Customer" at bounding box center [217, 94] width 188 height 12
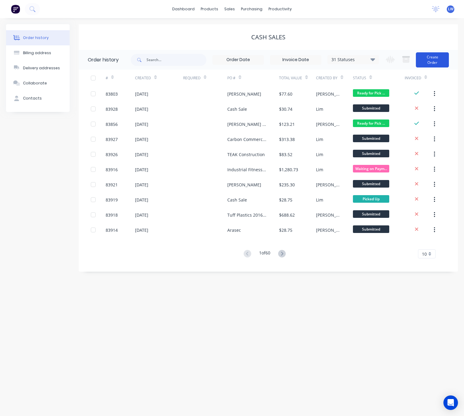
click at [436, 60] on button "Create Order" at bounding box center [432, 59] width 33 height 15
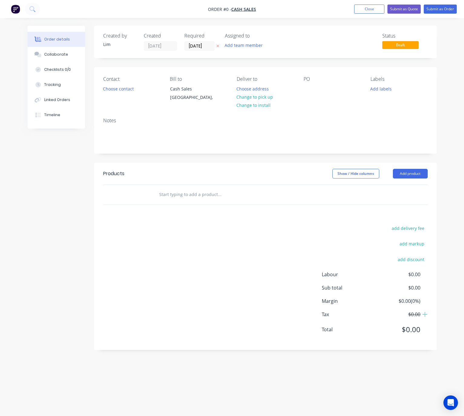
click at [217, 46] on icon at bounding box center [217, 46] width 3 height 4
click at [118, 89] on button "Choose contact" at bounding box center [118, 88] width 37 height 8
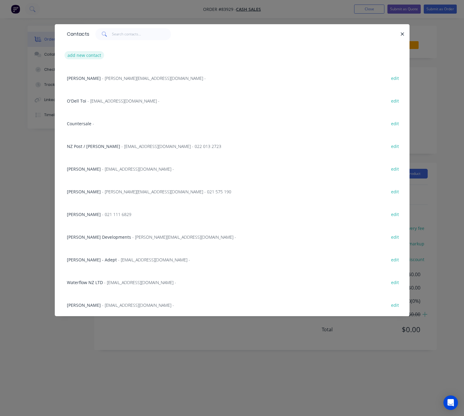
click at [81, 55] on button "add new contact" at bounding box center [84, 55] width 40 height 8
select select "NZ"
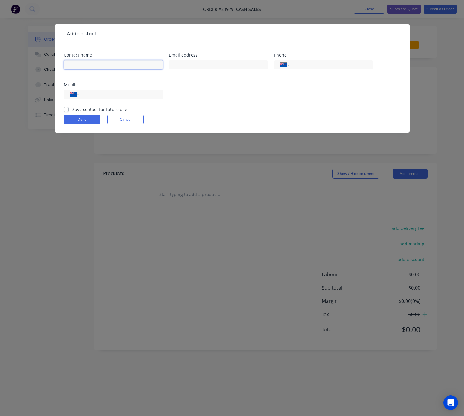
click at [90, 64] on input "text" at bounding box center [113, 64] width 99 height 9
type input "Cash Sale"
click at [87, 115] on button "Done" at bounding box center [82, 119] width 36 height 9
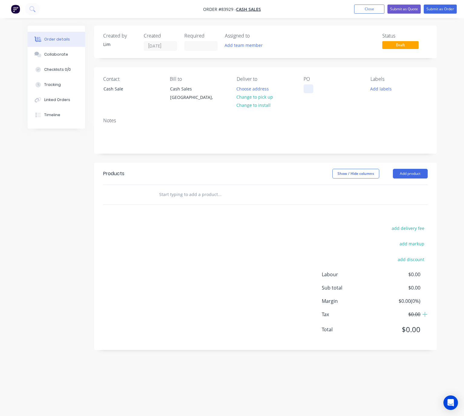
click at [303, 87] on div "Contact Cash Sale Bill to Cash Sales [GEOGRAPHIC_DATA], Deliver to Choose addre…" at bounding box center [265, 90] width 343 height 46
click at [304, 89] on div at bounding box center [309, 88] width 10 height 9
click at [387, 90] on button "Add labels" at bounding box center [381, 88] width 28 height 8
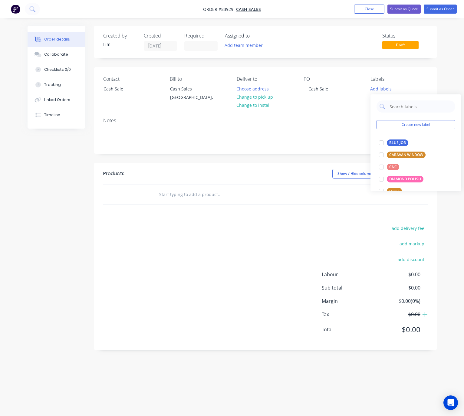
drag, startPoint x: 397, startPoint y: 144, endPoint x: 334, endPoint y: 155, distance: 63.8
click at [398, 144] on div "BLUE JOB" at bounding box center [397, 142] width 21 height 7
click at [301, 161] on div "Created by [PERSON_NAME] Created [DATE] Required Assigned to Add team member St…" at bounding box center [265, 188] width 343 height 324
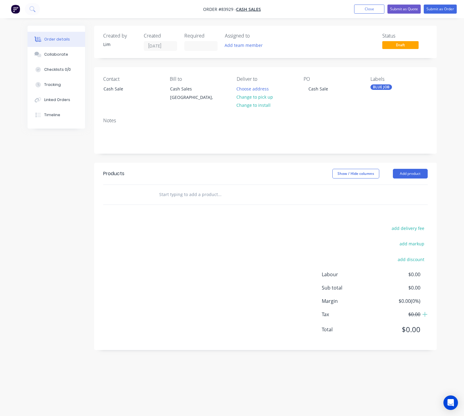
click at [170, 196] on input "text" at bounding box center [219, 195] width 121 height 12
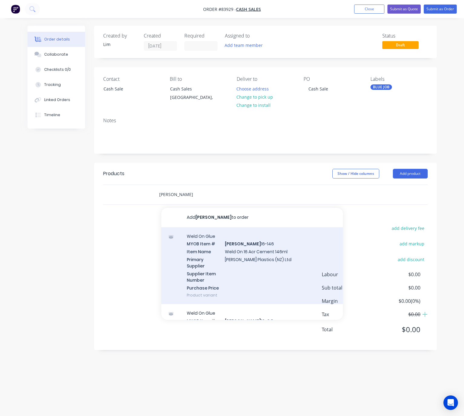
type input "[PERSON_NAME]"
click at [293, 269] on div "Weld On Glue MYOB Item # [PERSON_NAME] 16-146 Item Name Weld On 16 Acr Cement 1…" at bounding box center [252, 265] width 182 height 77
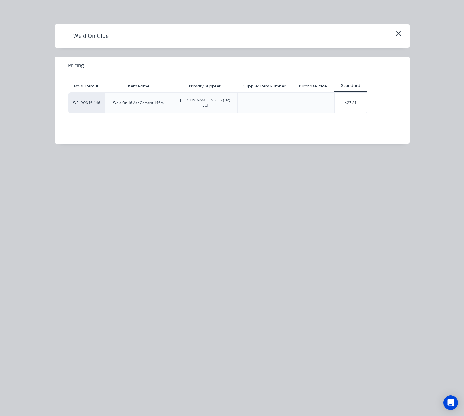
click at [353, 101] on div "$27.81" at bounding box center [351, 103] width 32 height 21
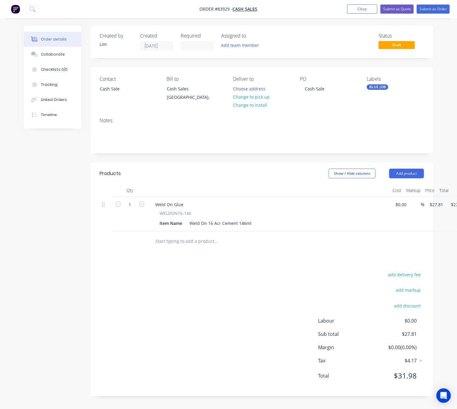
drag, startPoint x: 243, startPoint y: 317, endPoint x: 250, endPoint y: 313, distance: 7.7
click at [242, 316] on div "add delivery fee add markup add discount Labour $0.00 Sub total $27.81 Margin $…" at bounding box center [262, 329] width 324 height 117
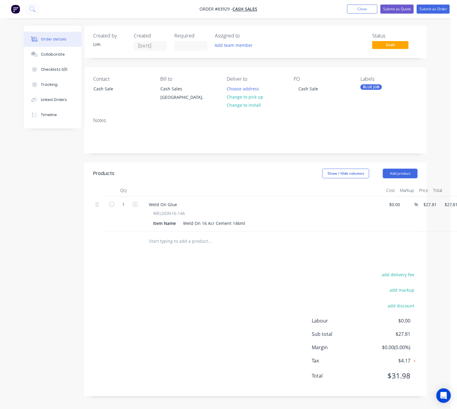
scroll to position [0, 25]
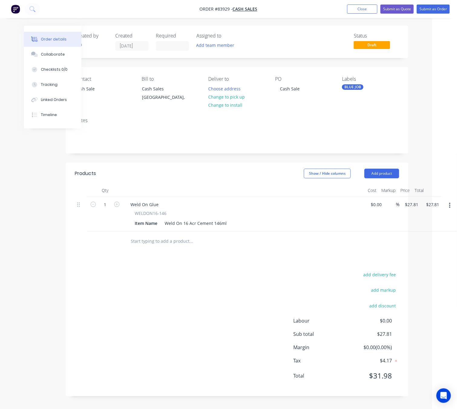
click at [198, 291] on div "add delivery fee add markup add discount Labour $0.00 Sub total $27.81 Margin $…" at bounding box center [237, 329] width 324 height 117
click at [428, 0] on nav "Order #83929 - Cash Sales Add product Close Submit as Quote Submit as Order" at bounding box center [228, 9] width 457 height 18
click at [430, 5] on button "Submit as Order" at bounding box center [433, 9] width 33 height 9
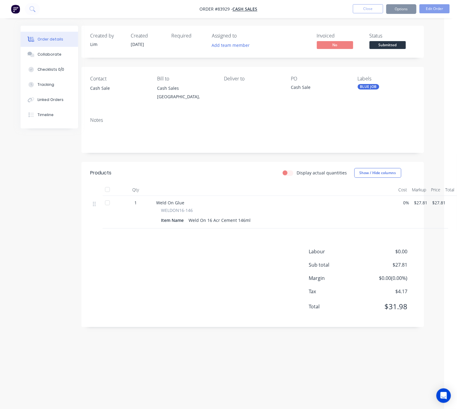
scroll to position [0, 0]
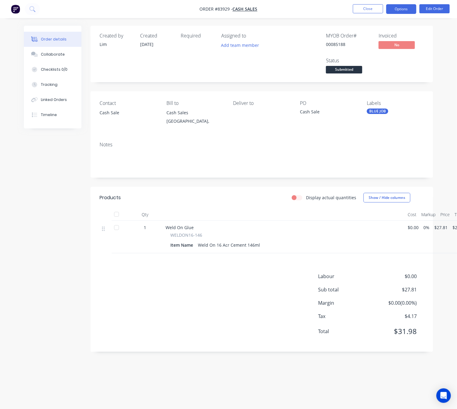
click at [401, 9] on button "Options" at bounding box center [401, 9] width 30 height 10
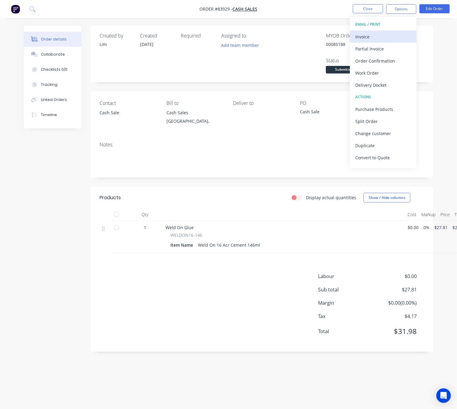
click at [380, 37] on div "Invoice" at bounding box center [383, 36] width 56 height 9
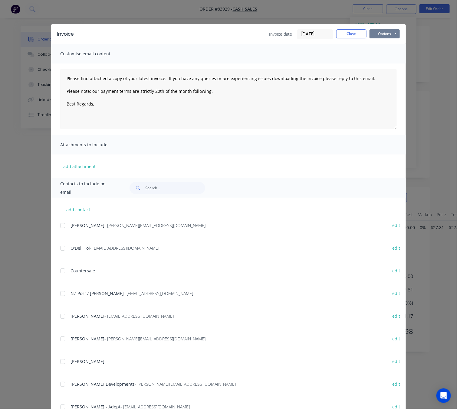
drag, startPoint x: 382, startPoint y: 34, endPoint x: 383, endPoint y: 37, distance: 3.3
click at [382, 34] on button "Options" at bounding box center [384, 33] width 30 height 9
click at [387, 54] on button "Print" at bounding box center [388, 55] width 39 height 10
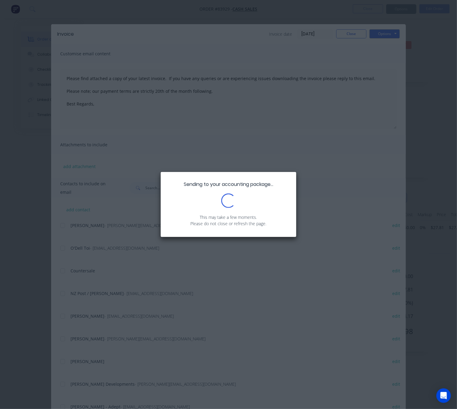
type textarea "Please find attached a copy of your latest invoice. If you have any queries or …"
